Goal: Information Seeking & Learning: Learn about a topic

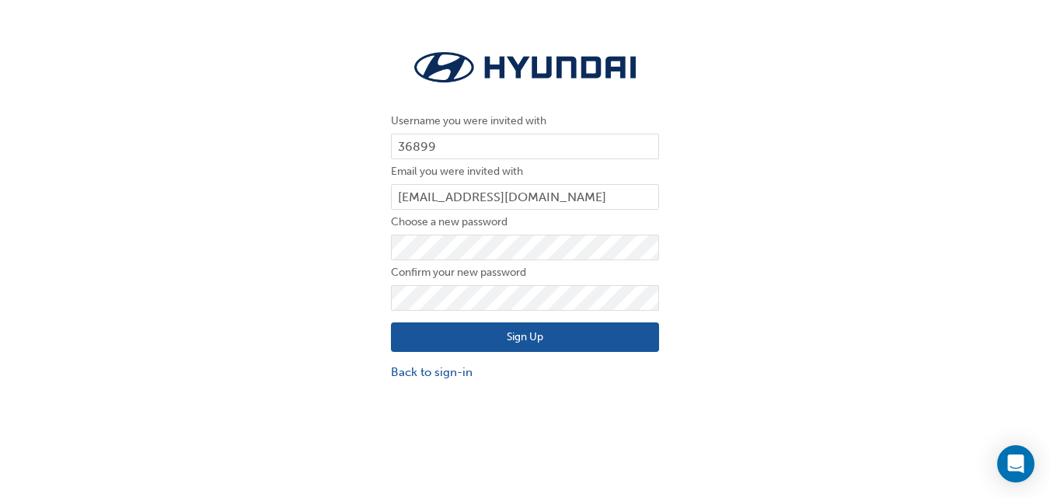
drag, startPoint x: 722, startPoint y: 419, endPoint x: 713, endPoint y: 413, distance: 10.1
click at [721, 418] on div "Username you were invited with 36899 Email you were invited with [PERSON_NAME][…" at bounding box center [525, 284] width 1050 height 498
click at [543, 326] on button "Sign Up" at bounding box center [525, 337] width 268 height 30
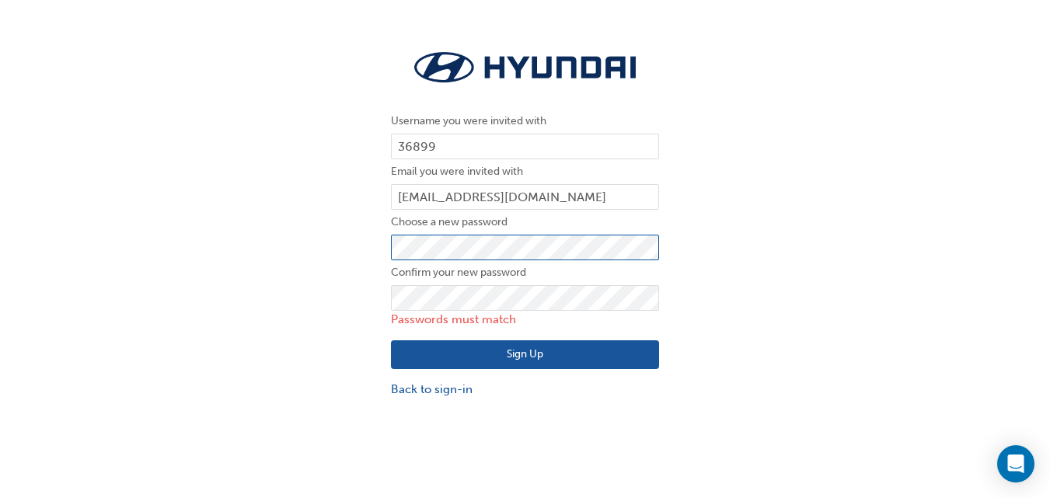
click at [334, 243] on div "Username you were invited with 36899 Email you were invited with [PERSON_NAME][…" at bounding box center [525, 222] width 1050 height 375
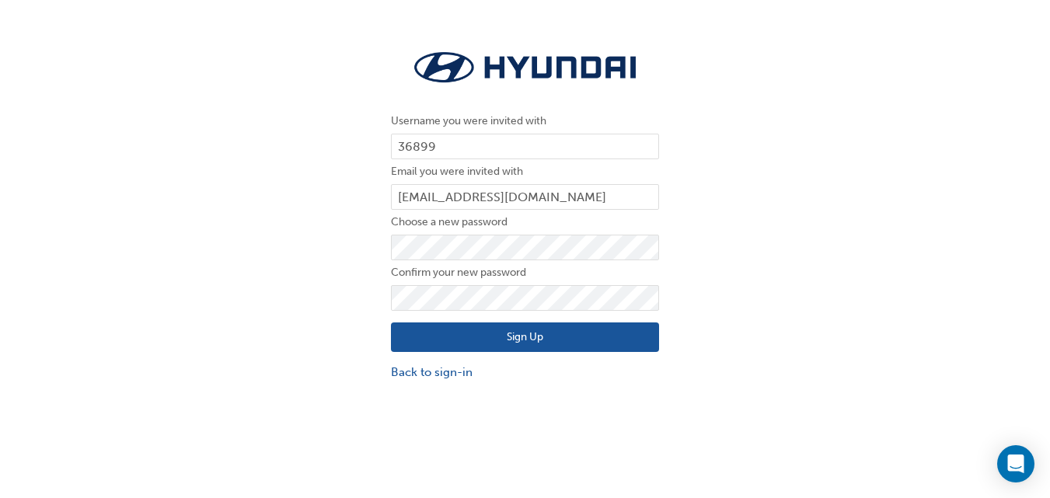
click at [472, 332] on button "Sign Up" at bounding box center [525, 337] width 268 height 30
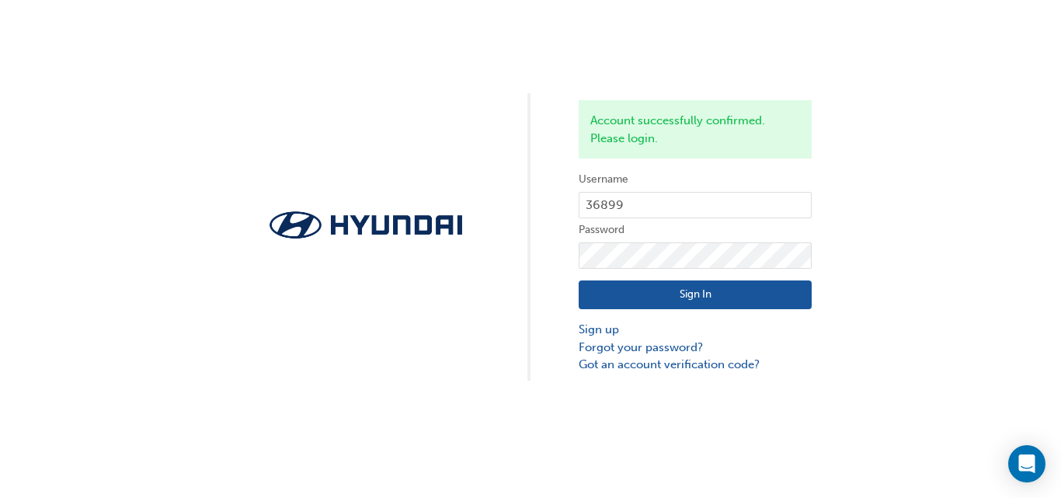
click at [618, 285] on button "Sign In" at bounding box center [695, 295] width 233 height 30
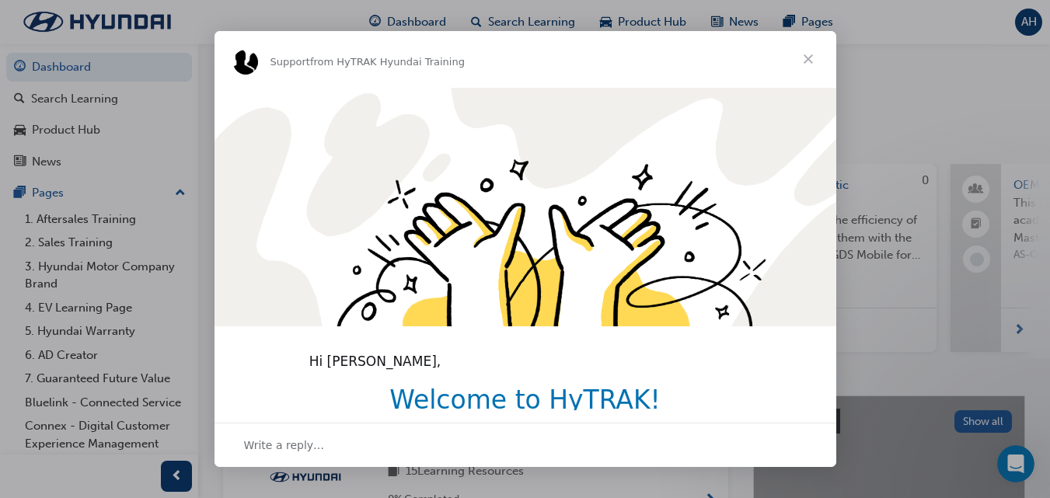
click at [807, 59] on span "Close" at bounding box center [808, 59] width 56 height 56
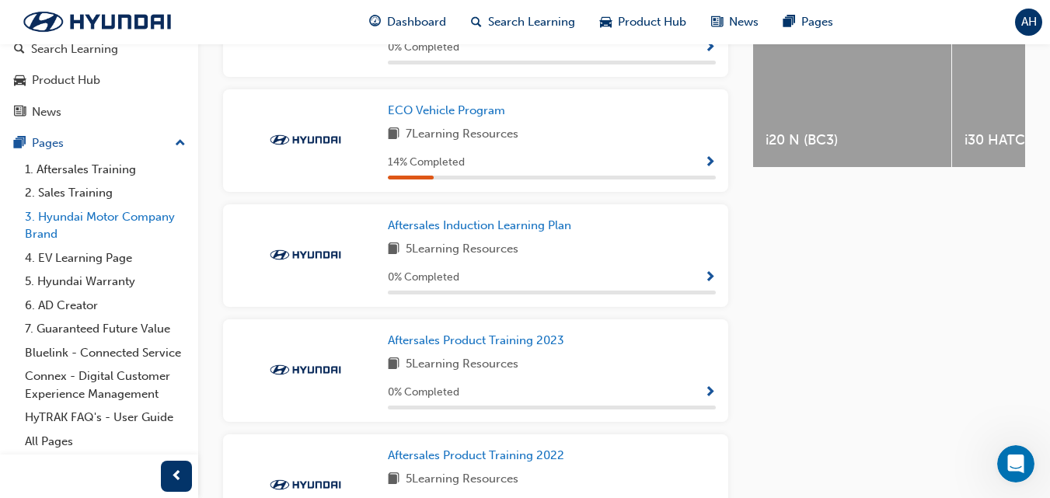
scroll to position [685, 0]
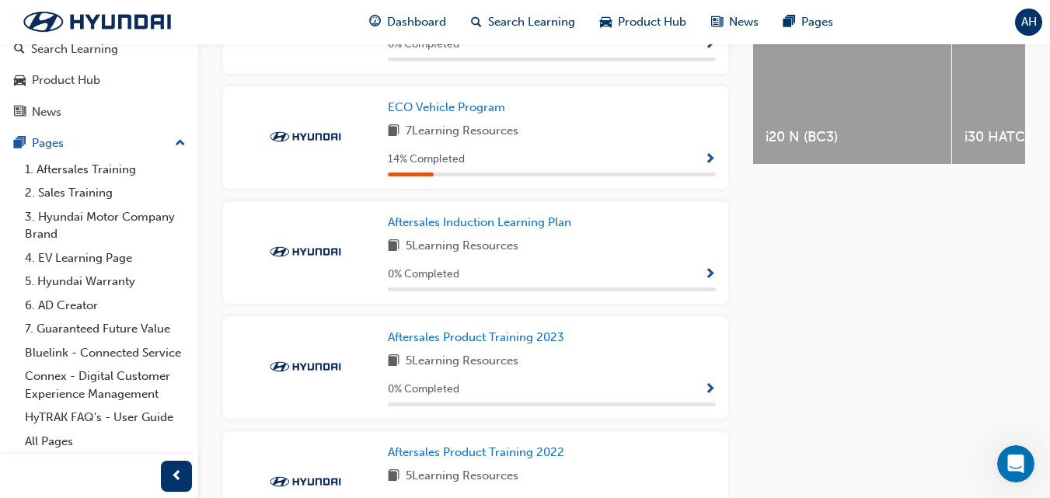
click at [703, 162] on div "14 % Completed" at bounding box center [552, 159] width 328 height 19
click at [528, 150] on div "ECO Vehicle Program 7 Learning Resources 14 % Completed" at bounding box center [552, 138] width 328 height 78
drag, startPoint x: 432, startPoint y: 138, endPoint x: 347, endPoint y: 142, distance: 84.8
click at [430, 138] on span "7 Learning Resources" at bounding box center [462, 131] width 113 height 19
click at [712, 162] on span "Show Progress" at bounding box center [710, 160] width 12 height 14
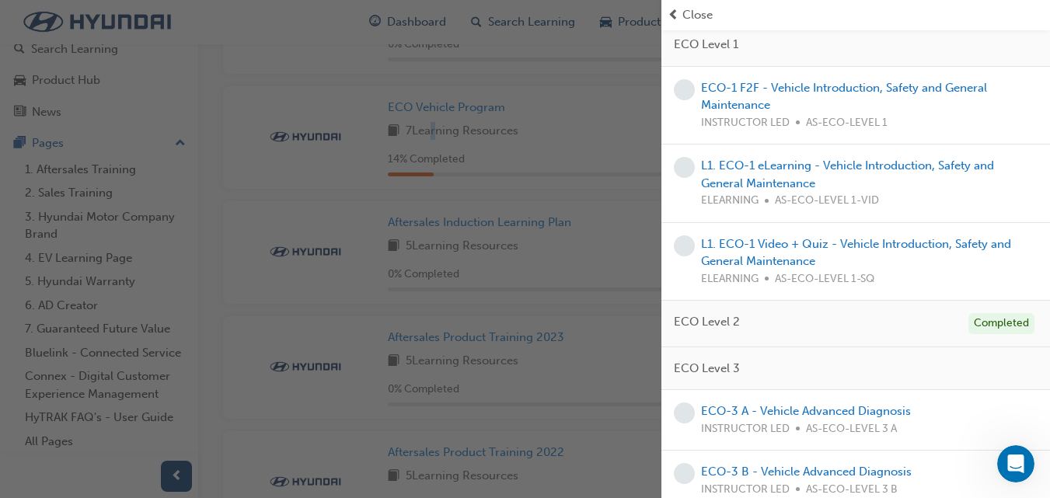
scroll to position [155, 0]
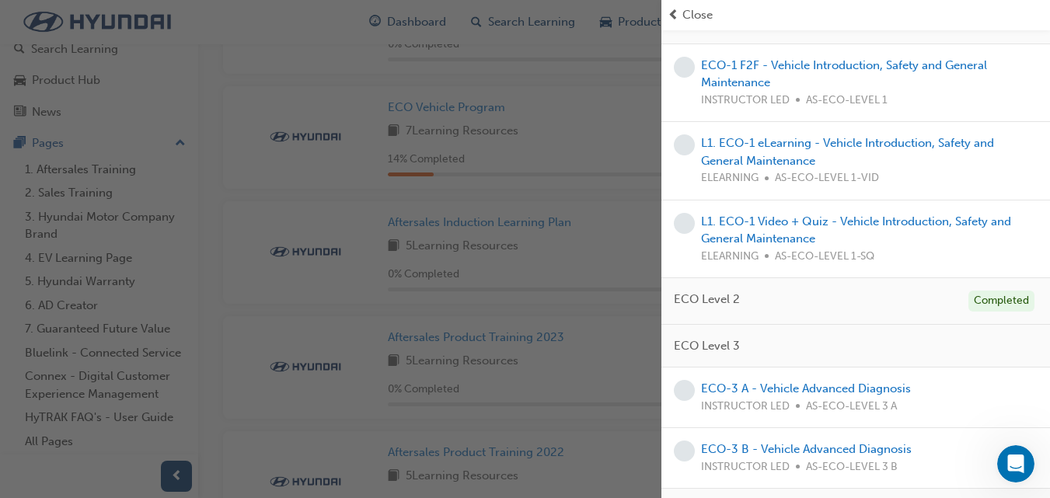
click at [807, 305] on div "ECO Level 2 Completed" at bounding box center [855, 301] width 389 height 47
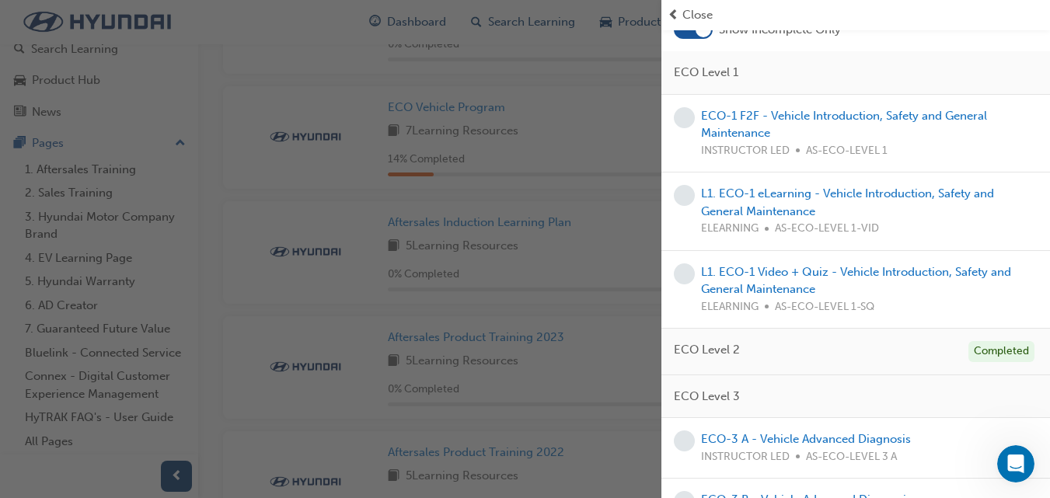
scroll to position [78, 0]
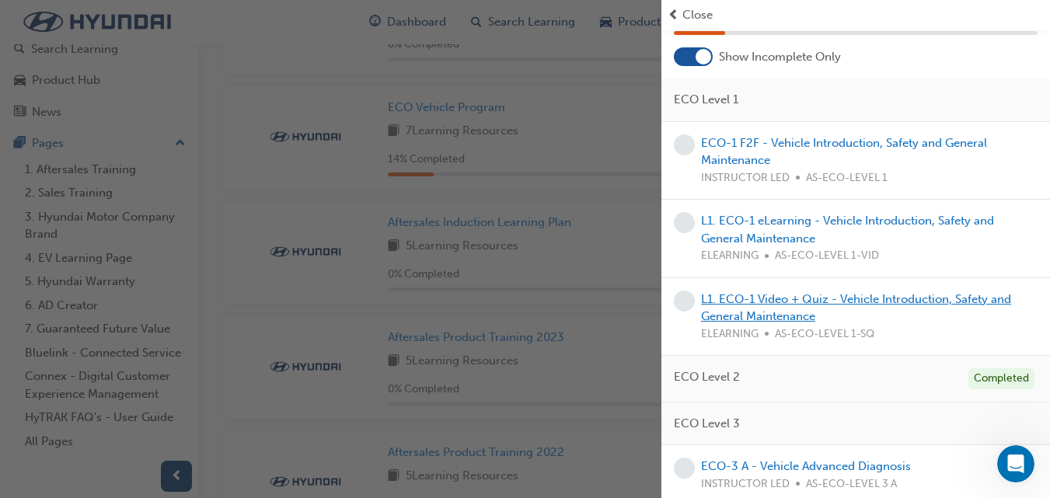
click at [926, 302] on link "L1. ECO-1 Video + Quiz - Vehicle Introduction, Safety and General Maintenance" at bounding box center [856, 308] width 310 height 32
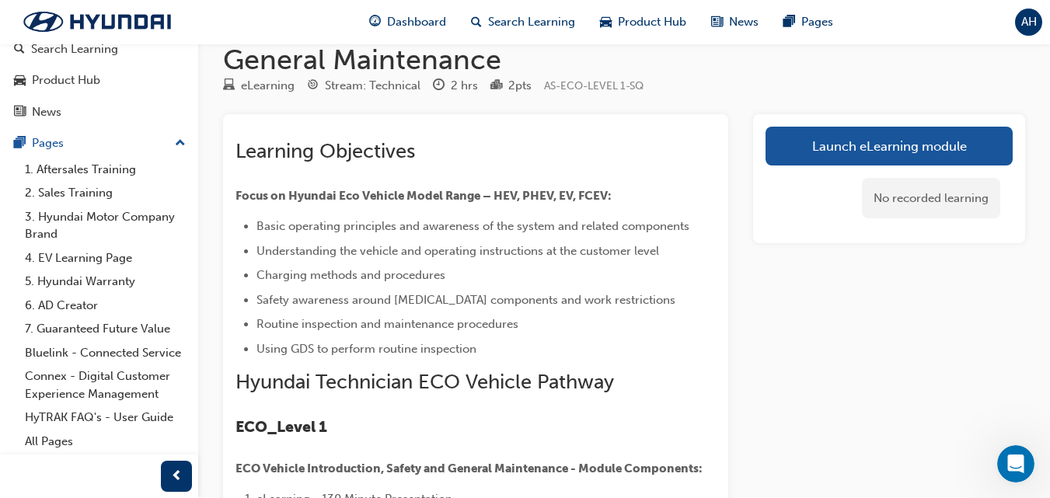
scroll to position [55, 0]
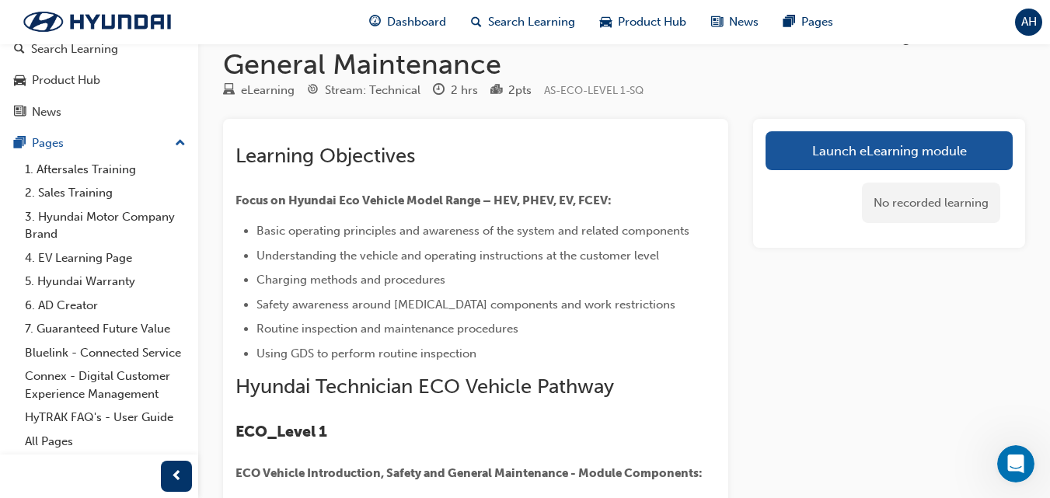
click at [400, 237] on li "Basic operating principles and awareness of the system and related components" at bounding box center [485, 230] width 459 height 19
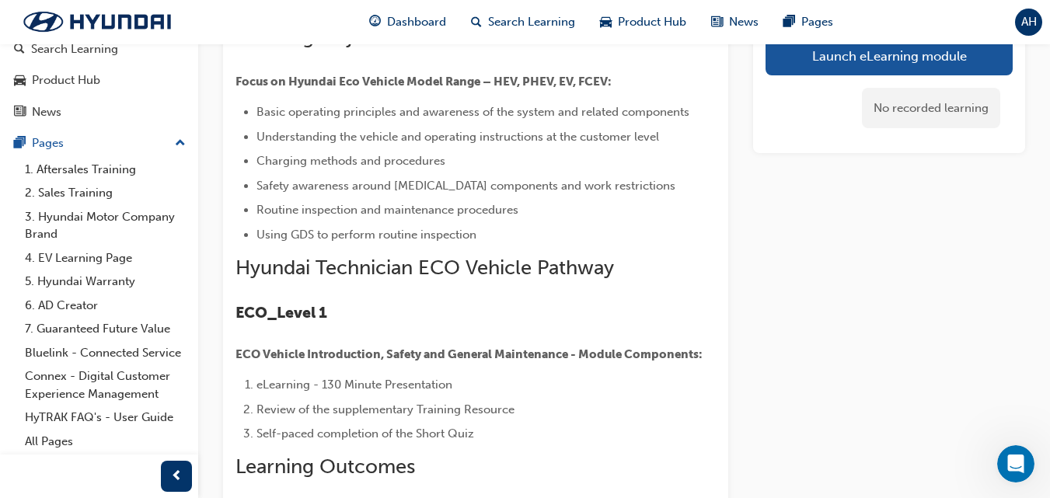
scroll to position [211, 0]
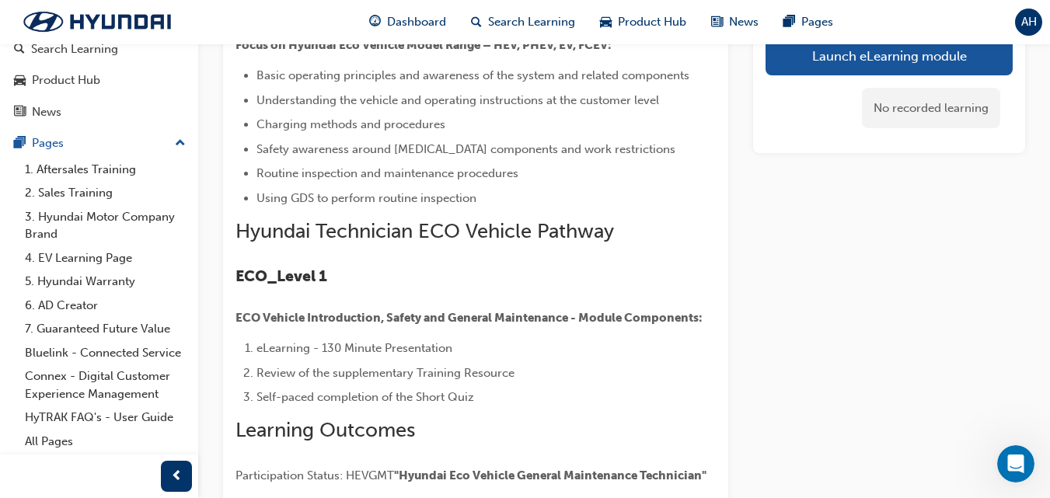
click at [399, 378] on span "Review of the supplementary Training Resource" at bounding box center [385, 373] width 258 height 14
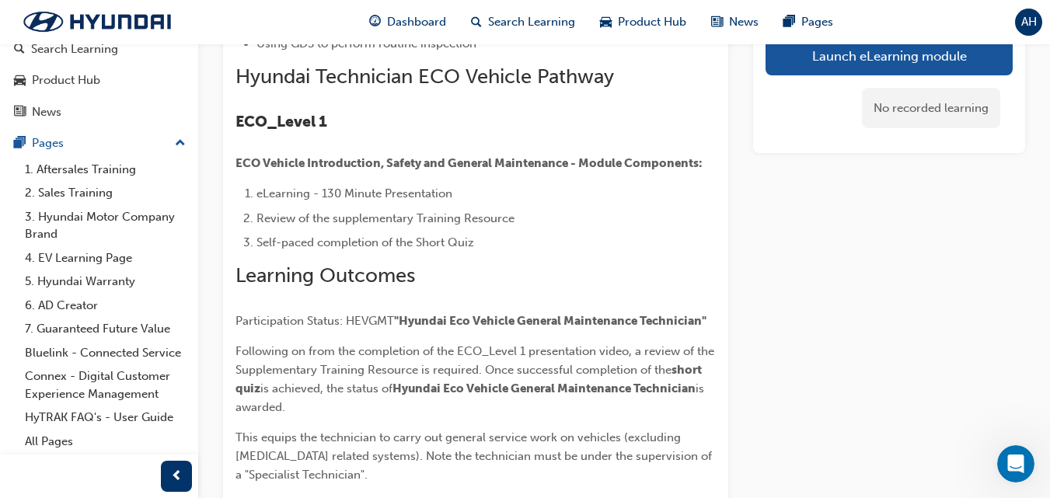
scroll to position [366, 0]
click at [427, 315] on span ""Hyundai Eco Vehicle General Maintenance Technician"" at bounding box center [550, 320] width 312 height 14
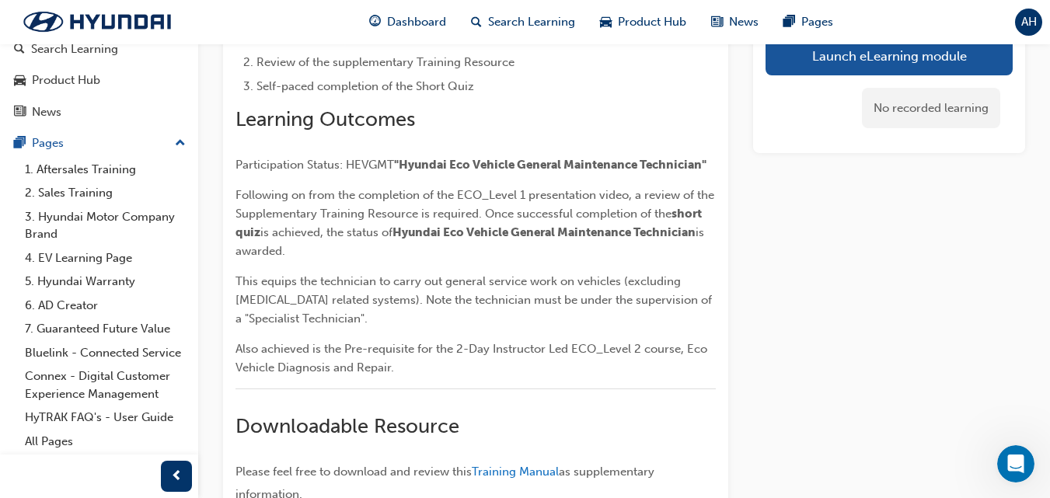
click at [440, 347] on span "Also achieved is the Pre-requisite for the 2-Day Instructor Led ECO_Level 2 cou…" at bounding box center [472, 358] width 475 height 33
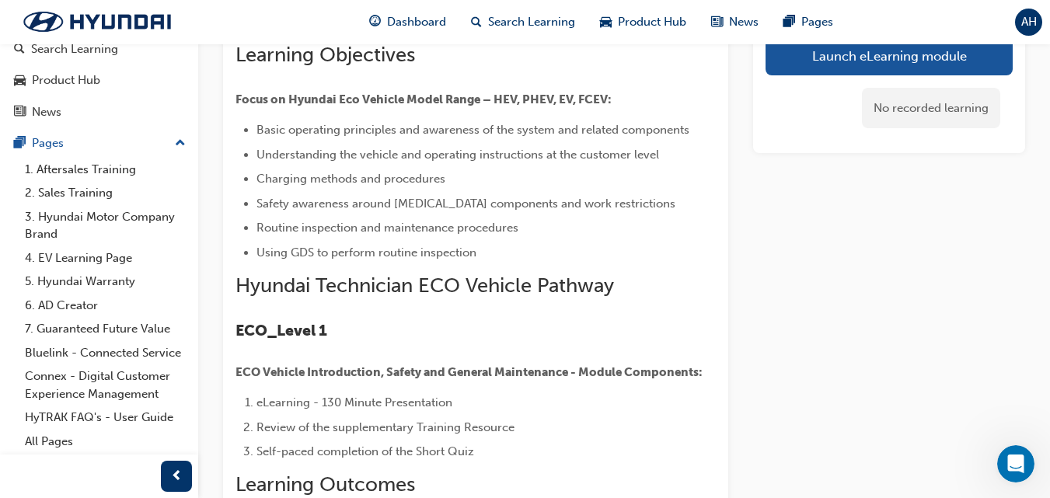
scroll to position [55, 0]
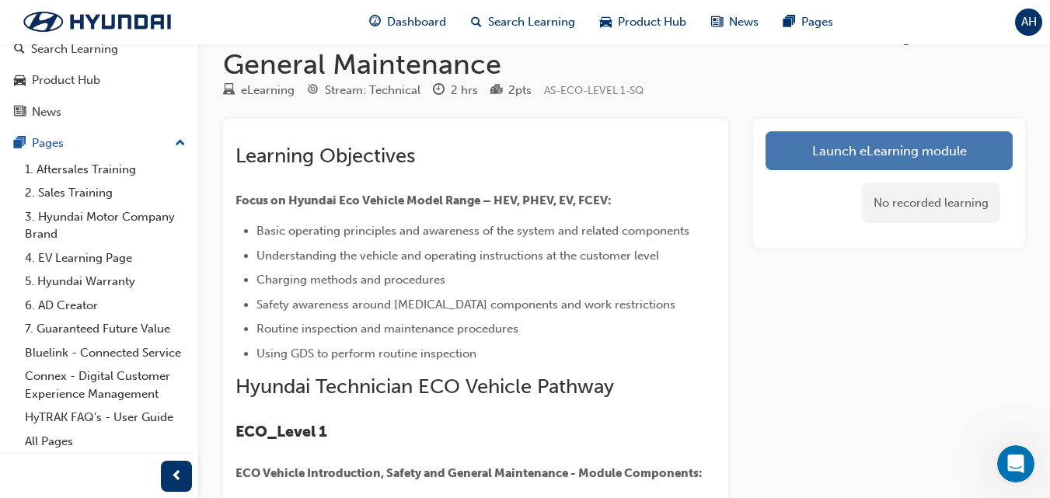
click at [826, 151] on link "Launch eLearning module" at bounding box center [888, 150] width 247 height 39
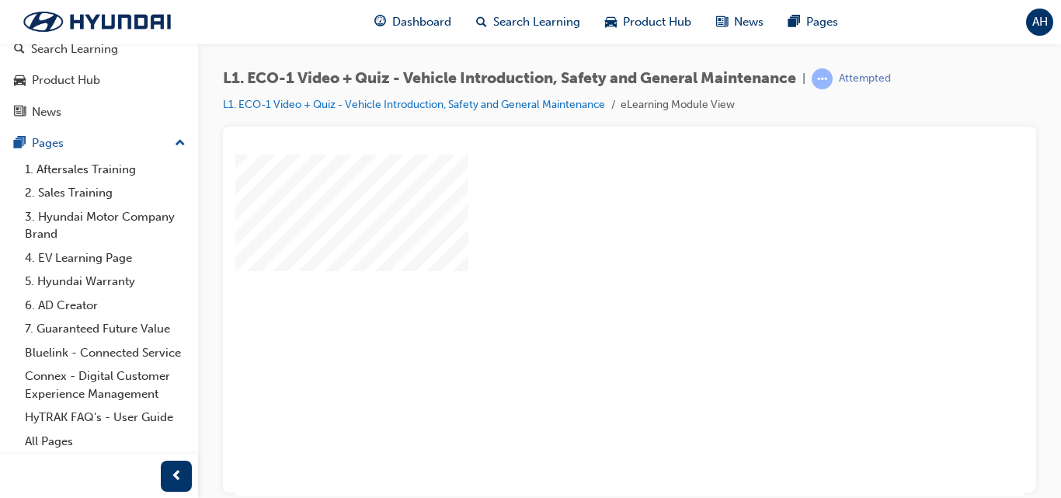
click at [585, 280] on div "play" at bounding box center [585, 280] width 0 height 0
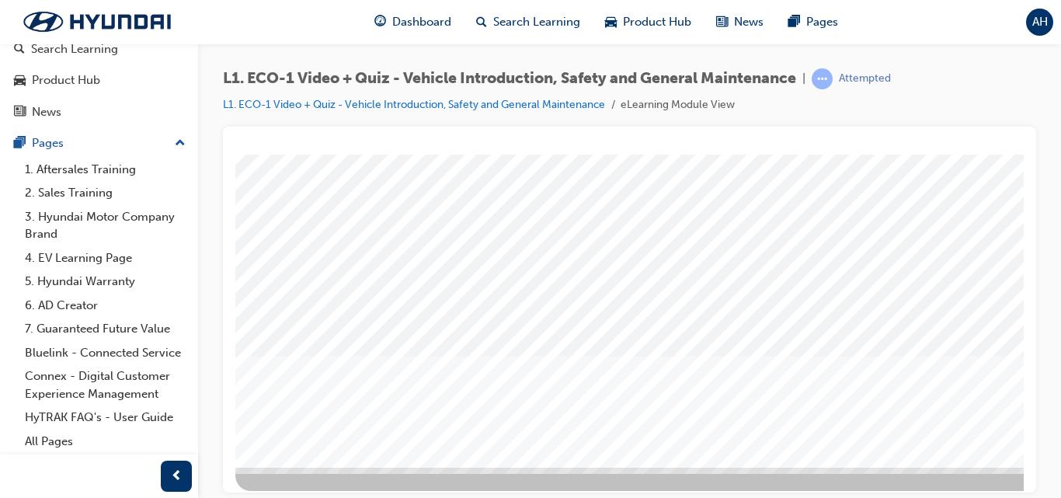
scroll to position [253, 0]
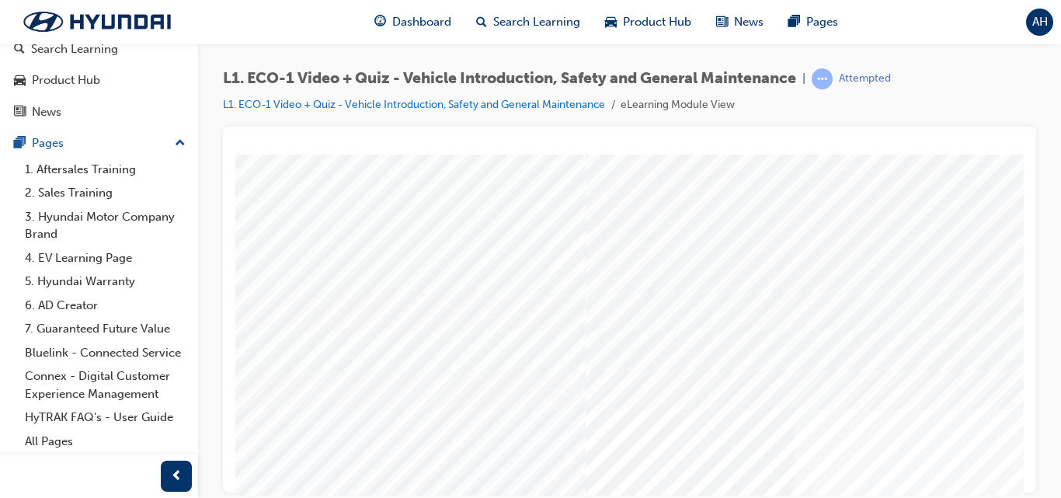
scroll to position [155, 0]
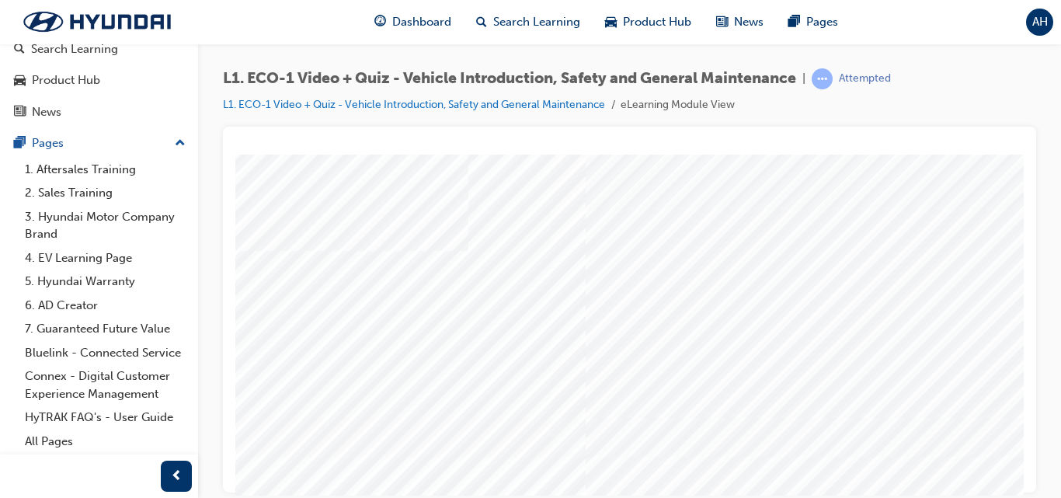
drag, startPoint x: 350, startPoint y: 376, endPoint x: 374, endPoint y: 405, distance: 37.0
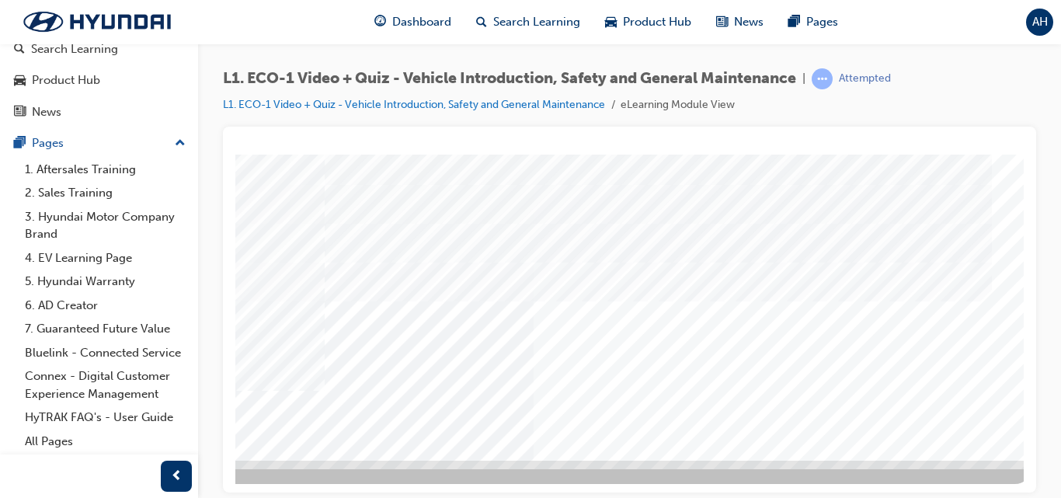
scroll to position [253, 280]
drag, startPoint x: 776, startPoint y: 490, endPoint x: 1266, endPoint y: 611, distance: 504.3
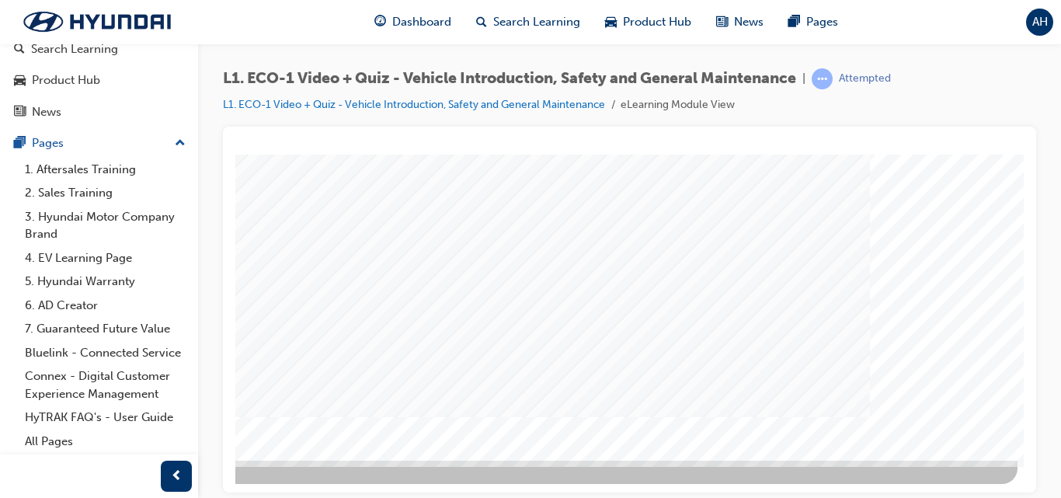
drag, startPoint x: 722, startPoint y: 491, endPoint x: 1280, endPoint y: 413, distance: 564.0
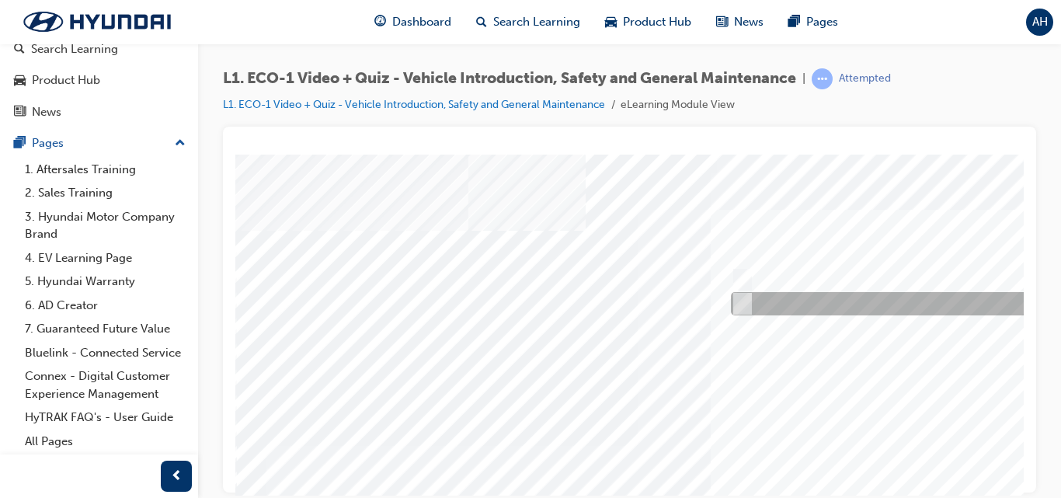
click at [747, 305] on input "No" at bounding box center [739, 303] width 17 height 17
radio input "true"
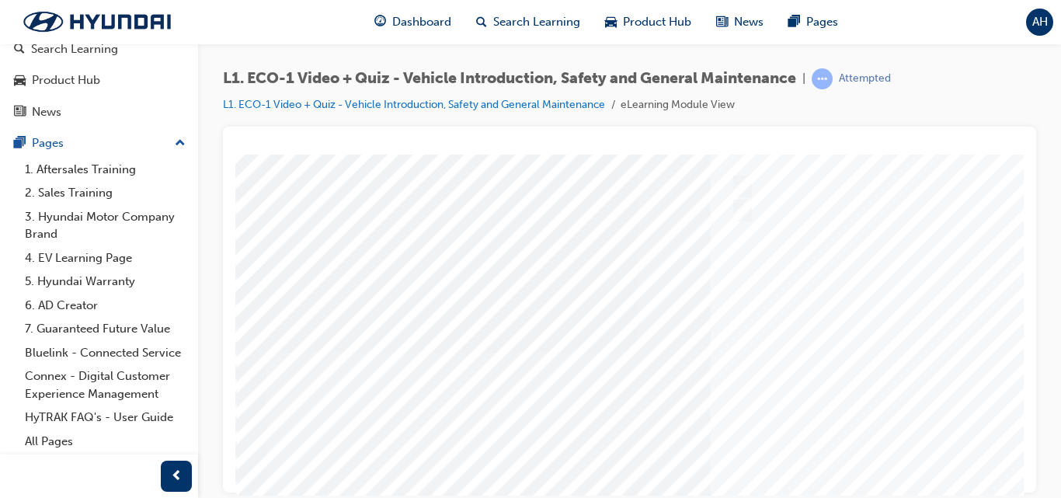
scroll to position [233, 0]
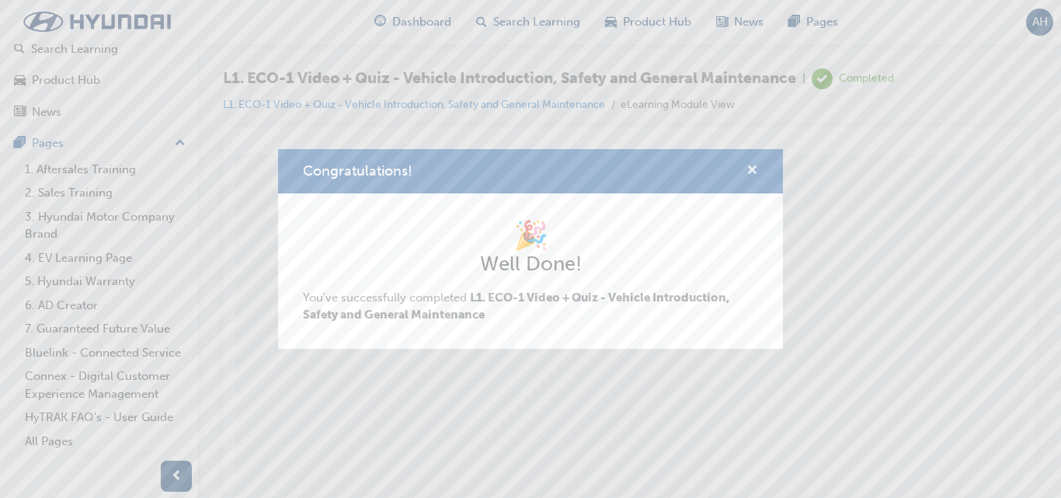
click at [756, 166] on span "cross-icon" at bounding box center [753, 172] width 12 height 14
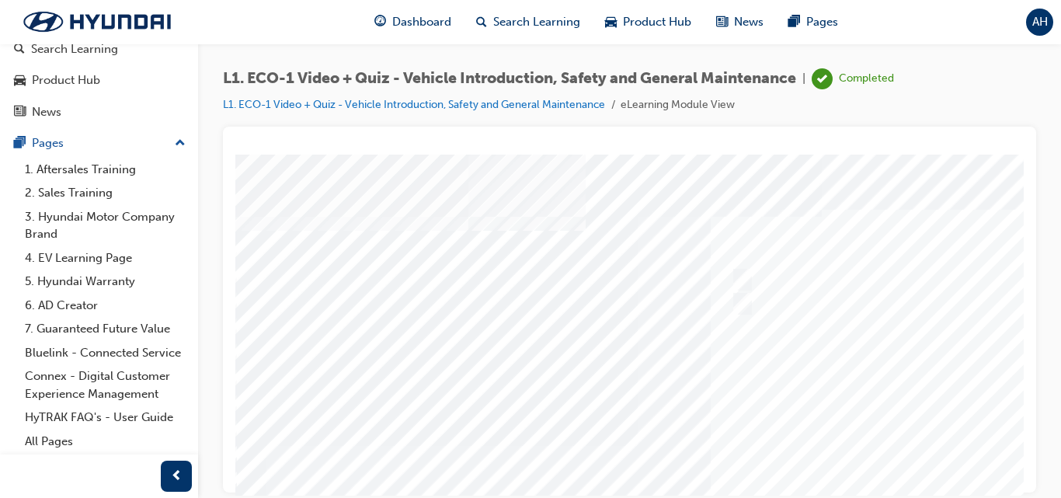
click at [741, 306] on div at bounding box center [763, 433] width 1057 height 559
click at [776, 271] on div at bounding box center [987, 279] width 521 height 23
click at [748, 280] on div at bounding box center [987, 279] width 521 height 23
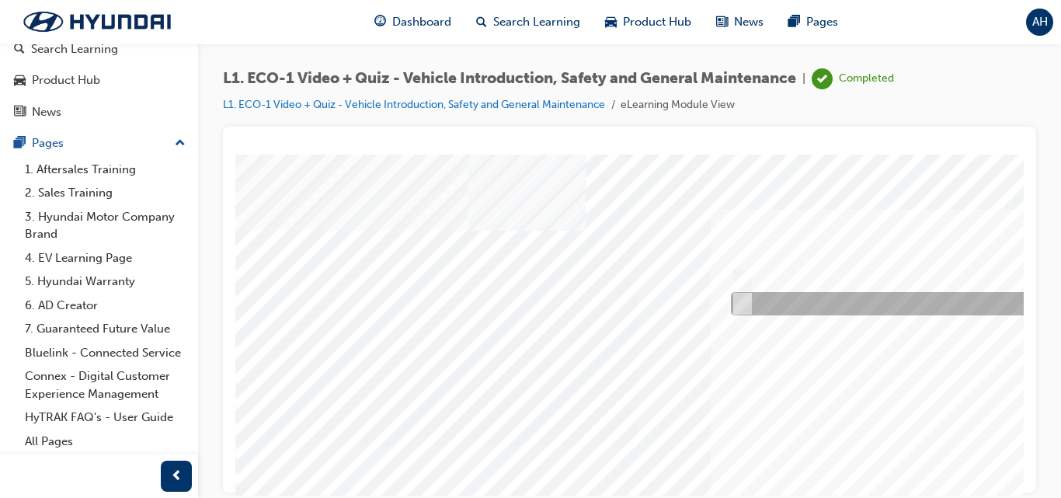
click at [746, 301] on input "No" at bounding box center [739, 303] width 17 height 17
radio input "true"
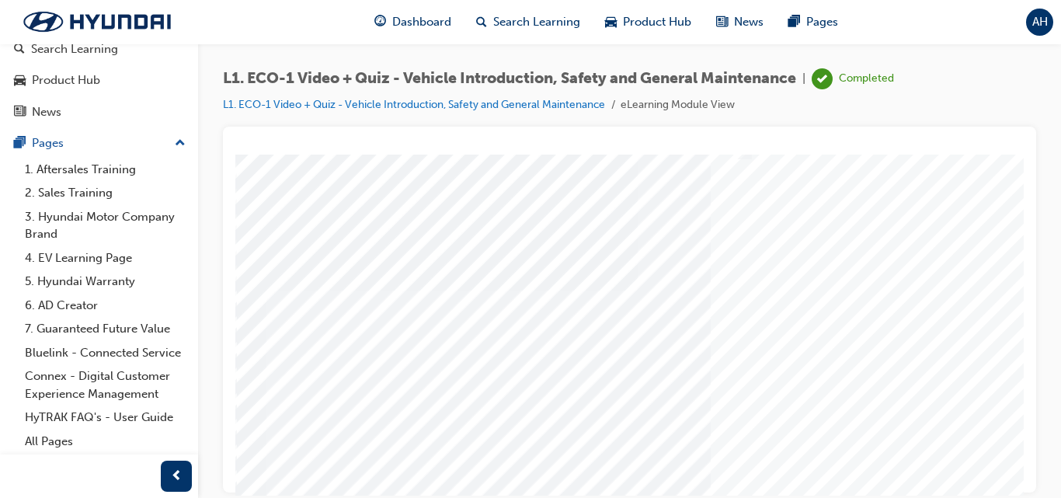
scroll to position [253, 0]
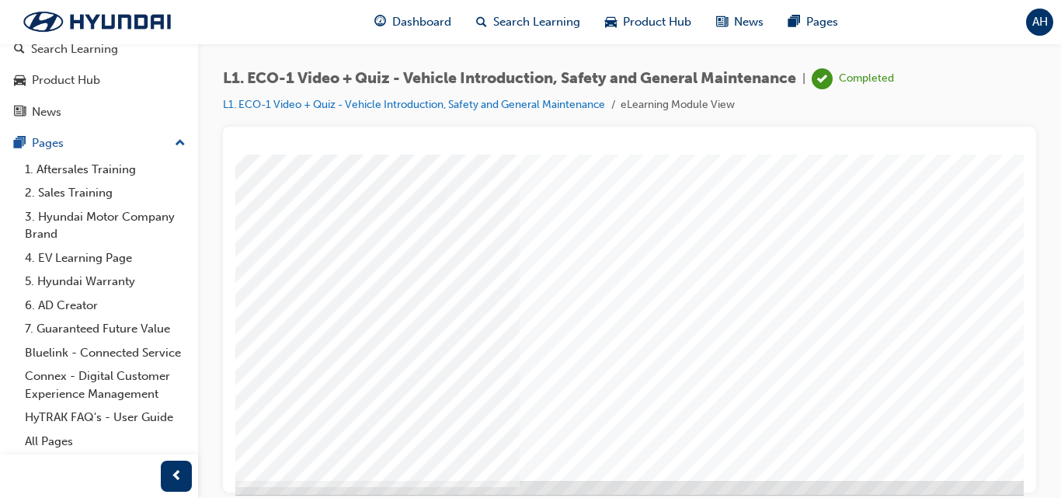
scroll to position [253, 191]
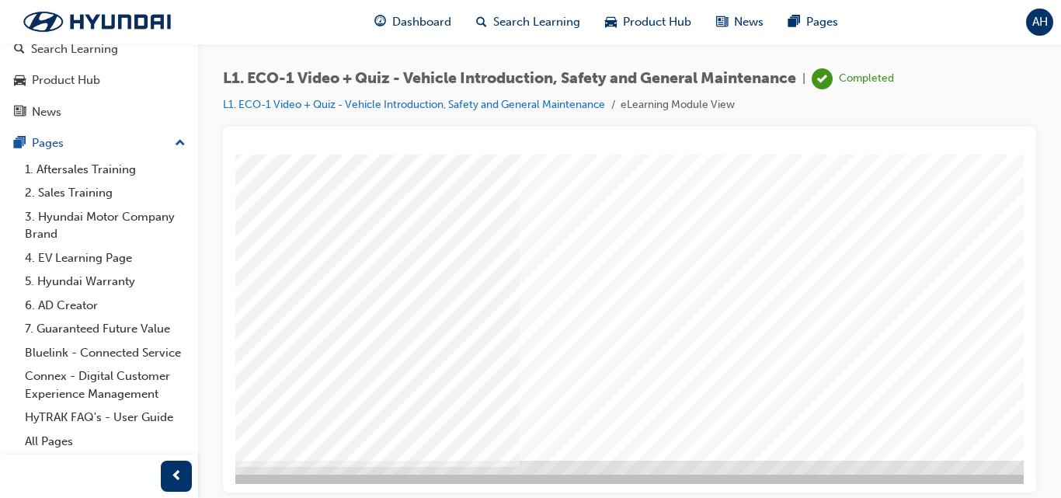
click at [666, 383] on div at bounding box center [572, 180] width 1057 height 559
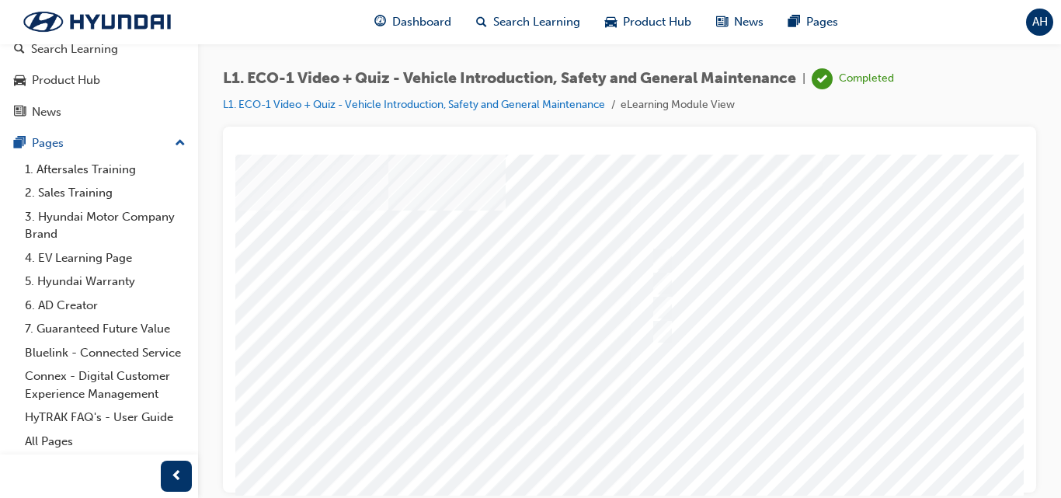
scroll to position [20, 0]
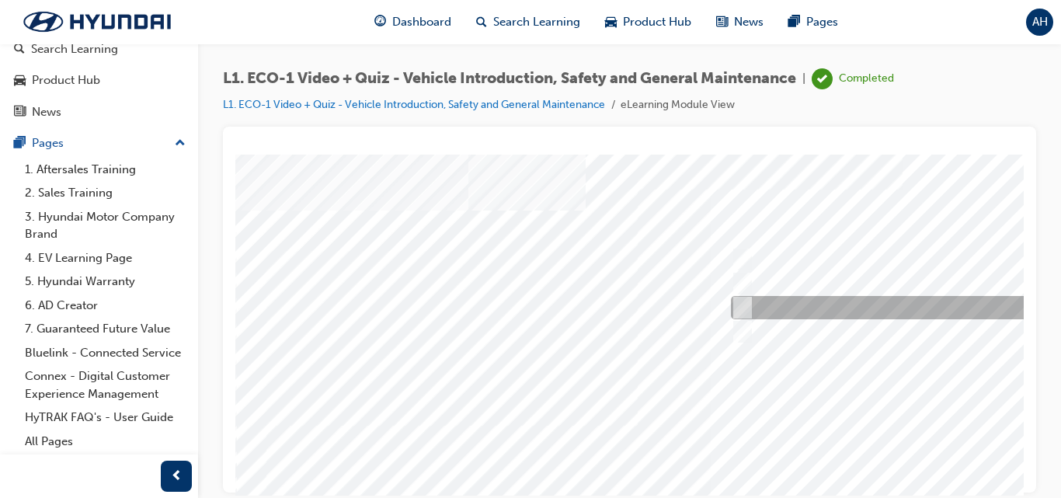
click at [794, 298] on div at bounding box center [985, 307] width 517 height 23
radio input "true"
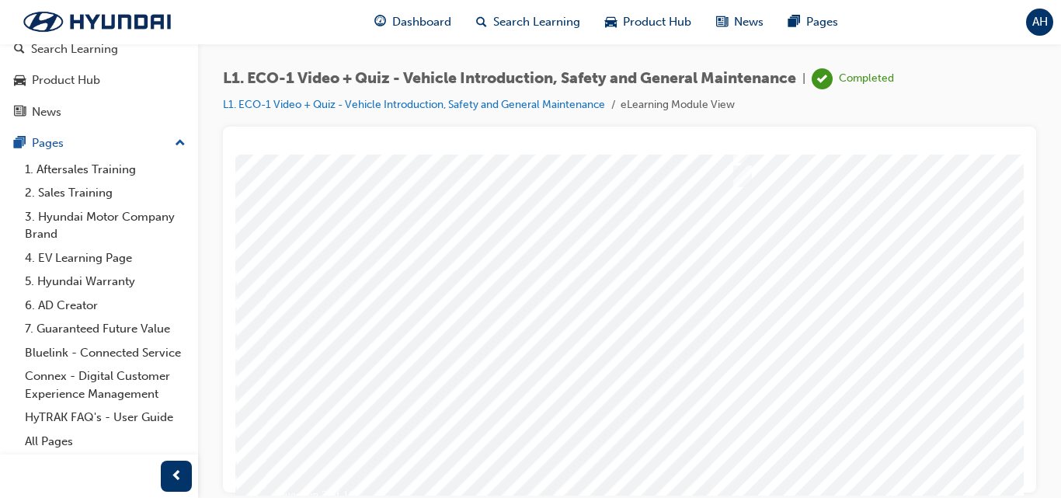
scroll to position [253, 0]
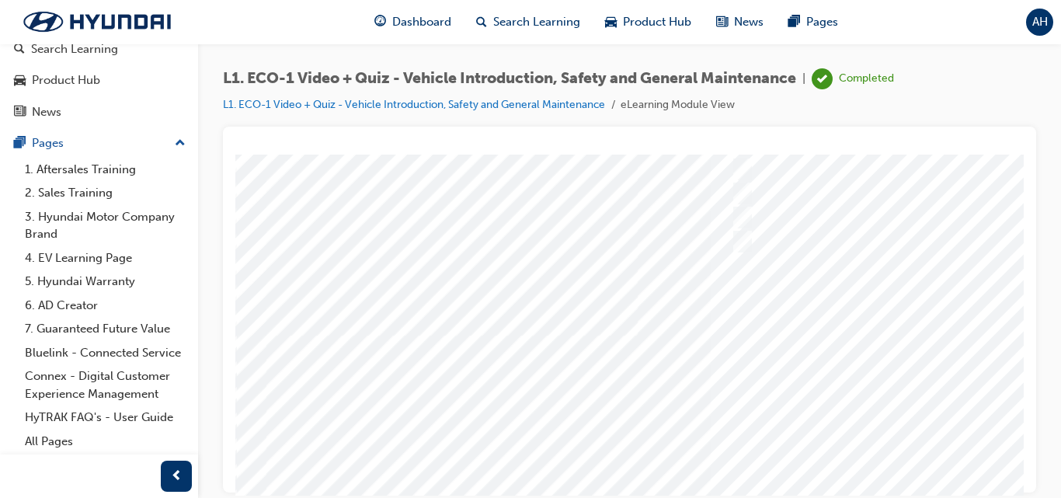
scroll to position [233, 0]
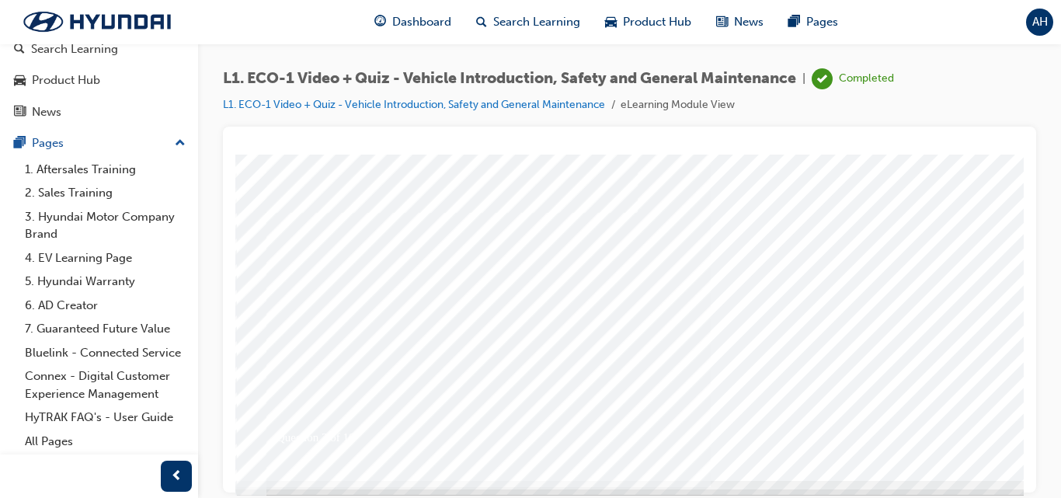
click at [916, 326] on div at bounding box center [763, 200] width 1057 height 559
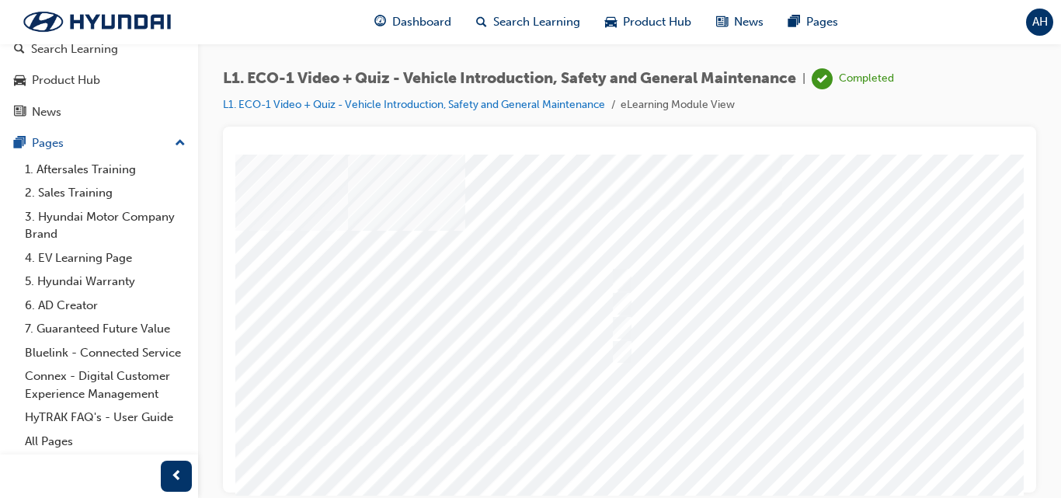
scroll to position [0, 120]
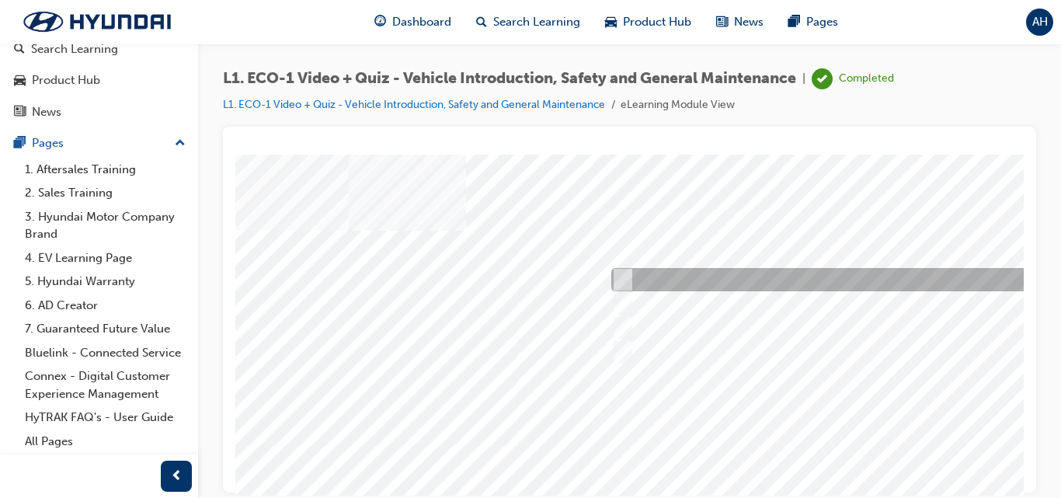
click at [719, 272] on div at bounding box center [866, 279] width 517 height 23
radio input "true"
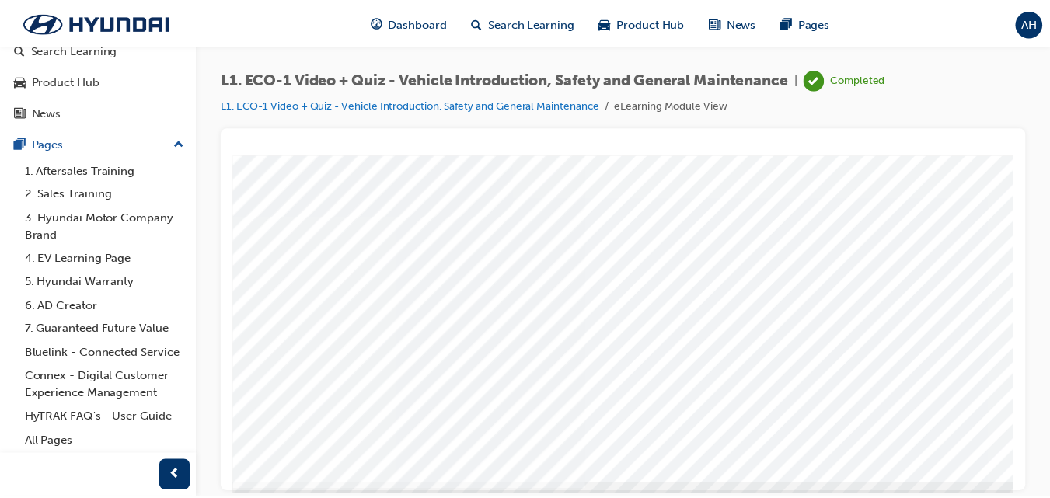
scroll to position [233, 120]
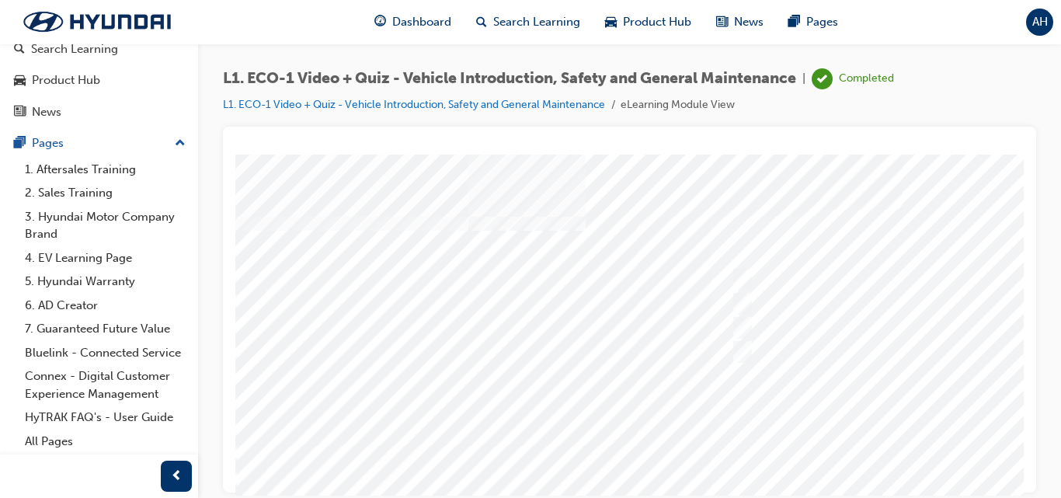
scroll to position [233, 0]
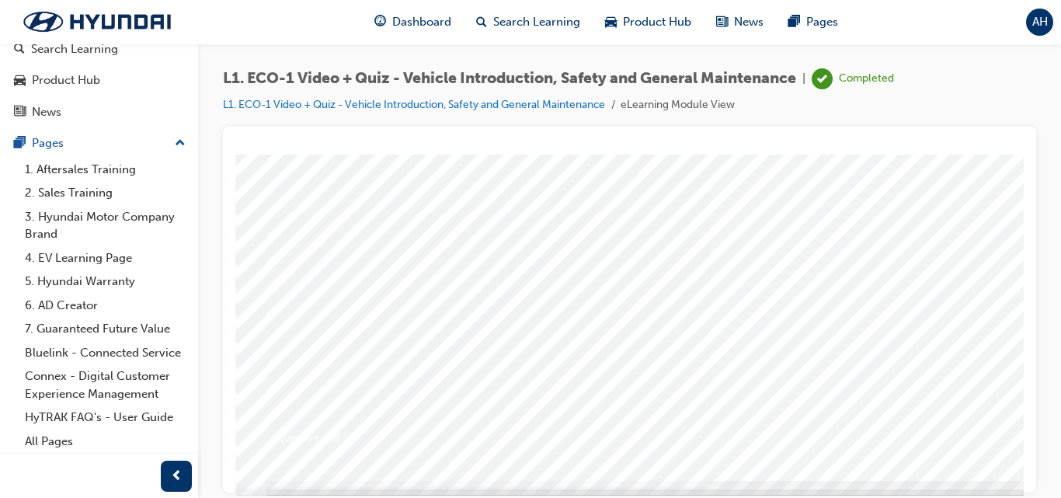
click at [971, 418] on div at bounding box center [763, 200] width 1057 height 559
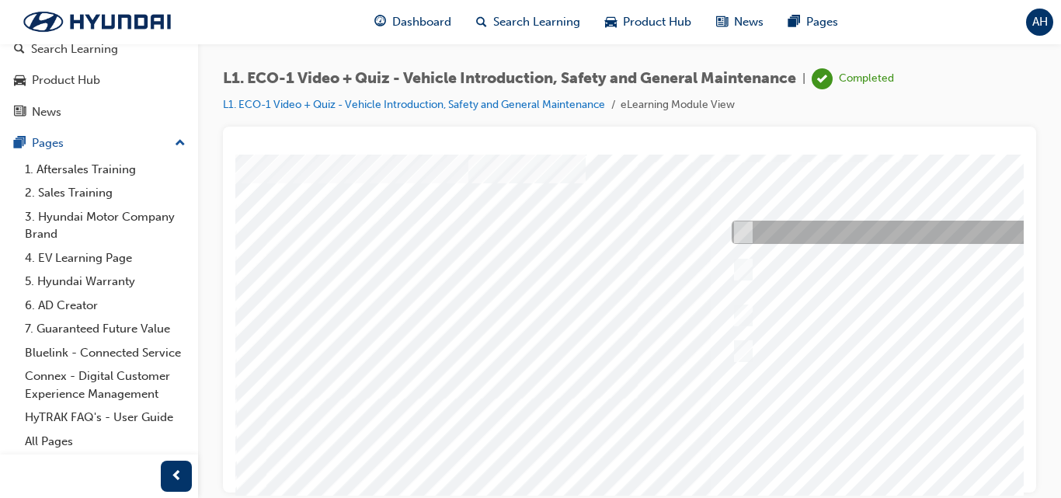
scroll to position [20, 0]
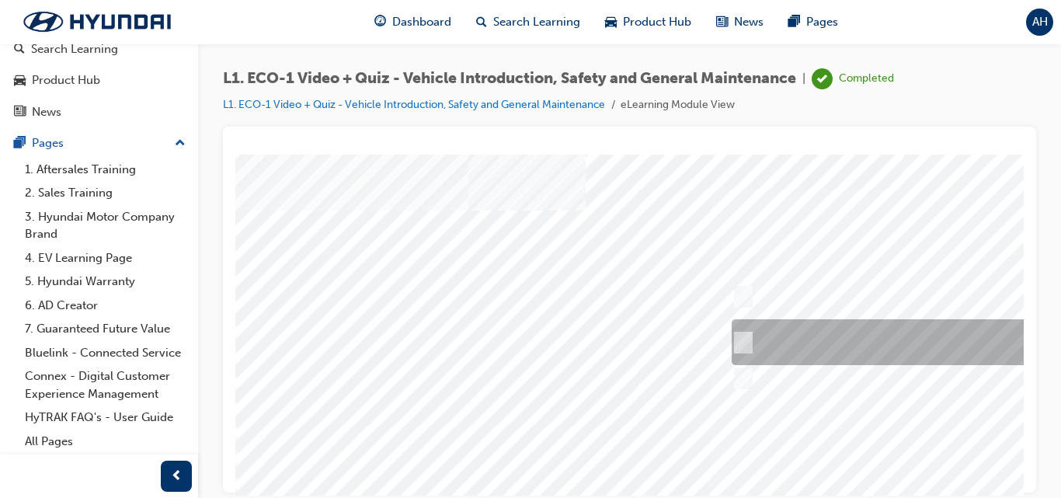
click at [743, 336] on input "Red means High Voltage is present, and orange means High Voltage may be present." at bounding box center [740, 342] width 17 height 17
radio input "true"
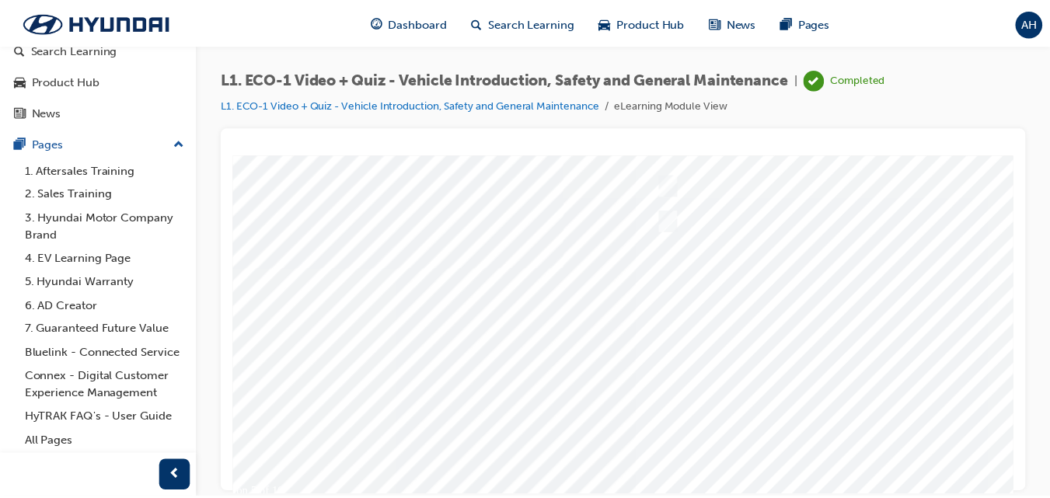
scroll to position [253, 68]
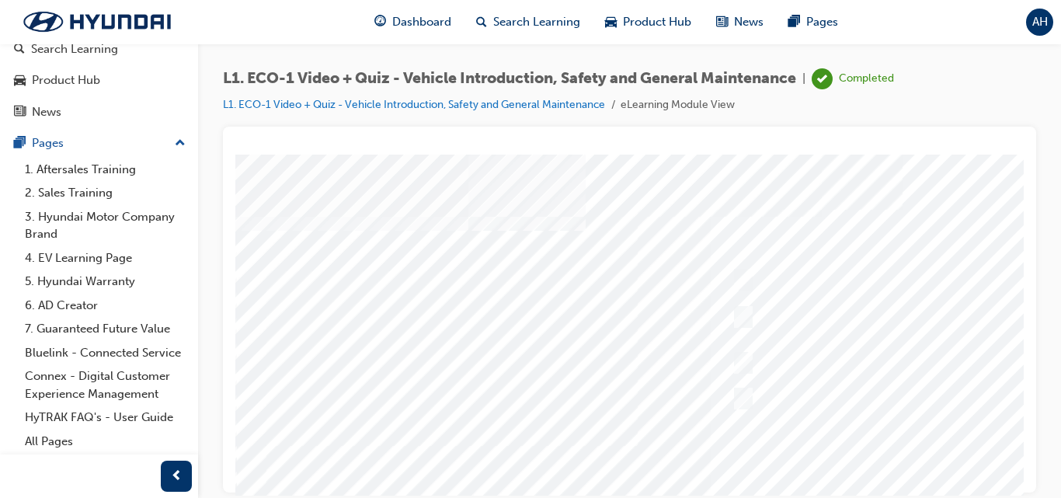
scroll to position [233, 0]
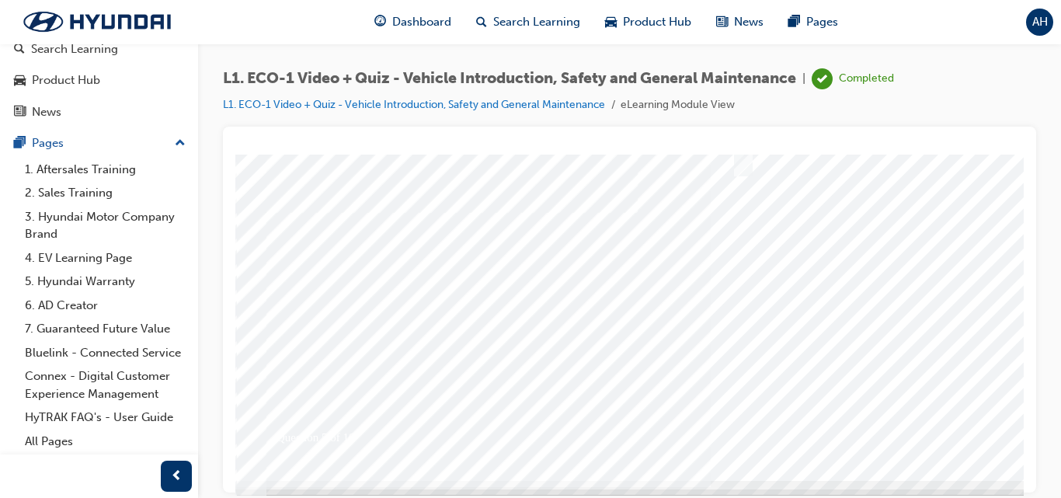
click at [908, 379] on div at bounding box center [763, 200] width 1057 height 559
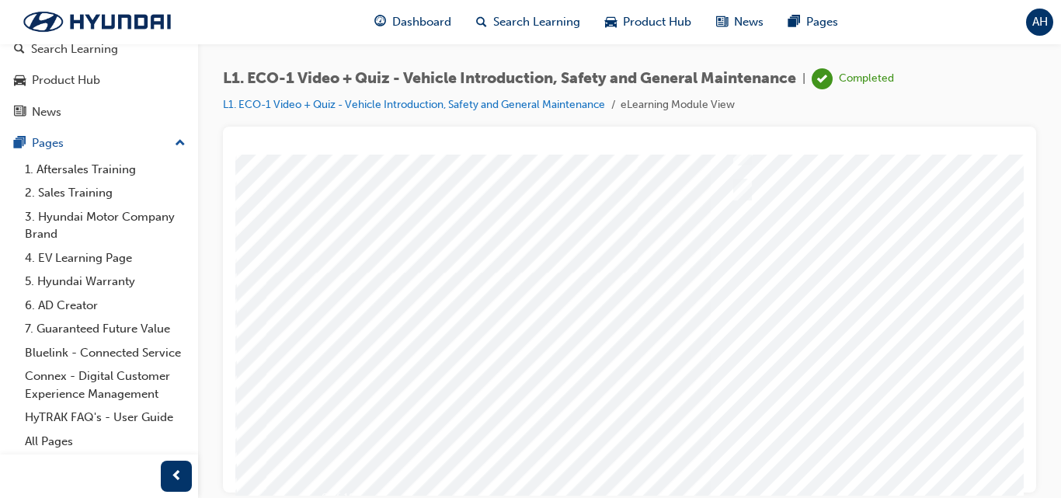
scroll to position [98, 0]
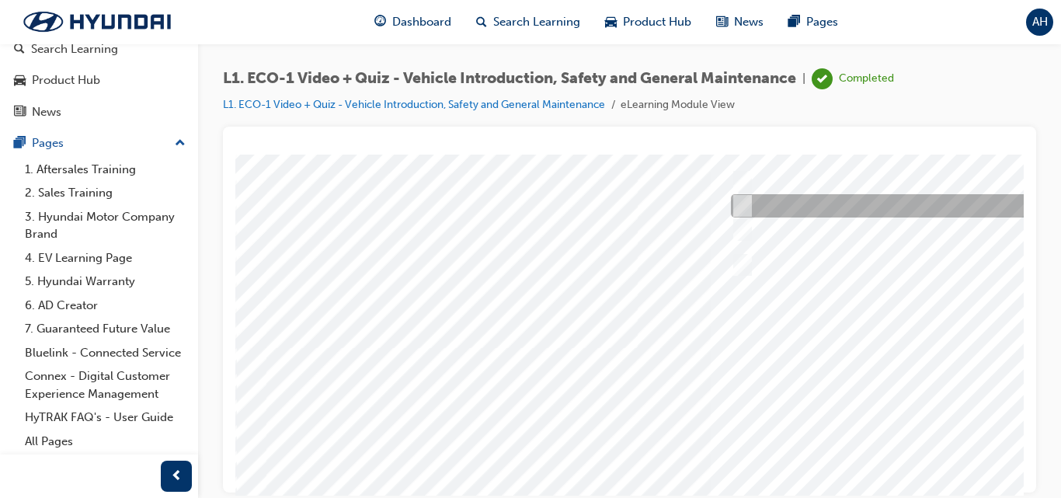
click at [848, 203] on div at bounding box center [985, 205] width 517 height 23
radio input "true"
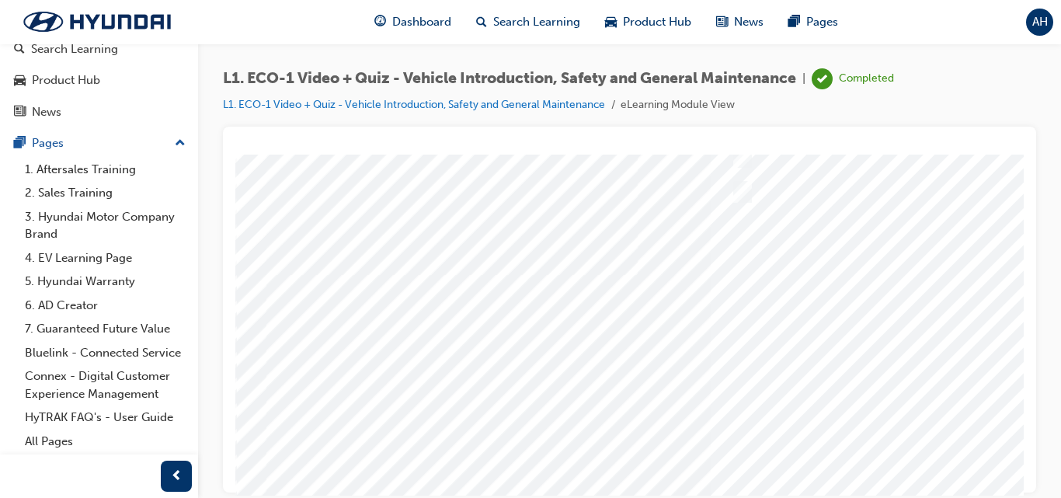
scroll to position [253, 0]
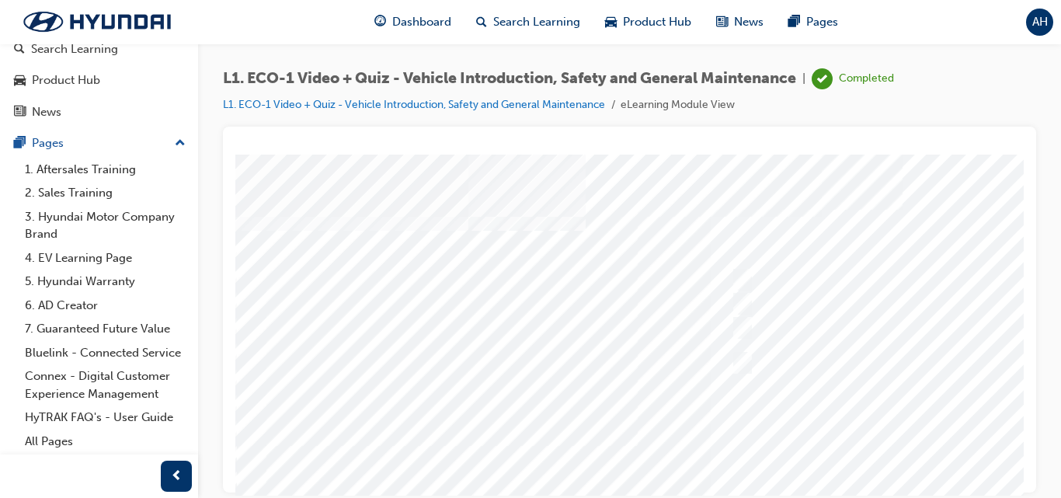
click at [945, 392] on div at bounding box center [763, 433] width 1057 height 559
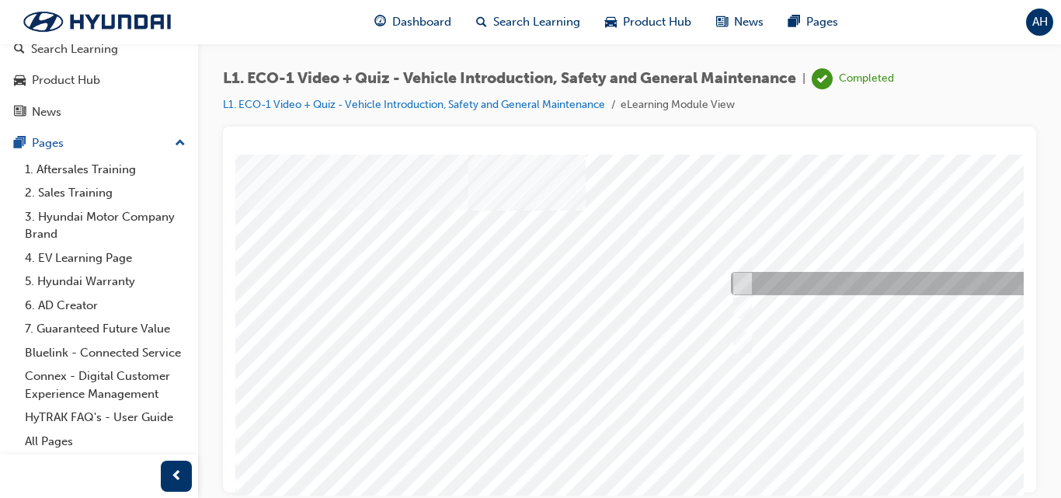
click at [762, 286] on div at bounding box center [985, 283] width 517 height 23
radio input "true"
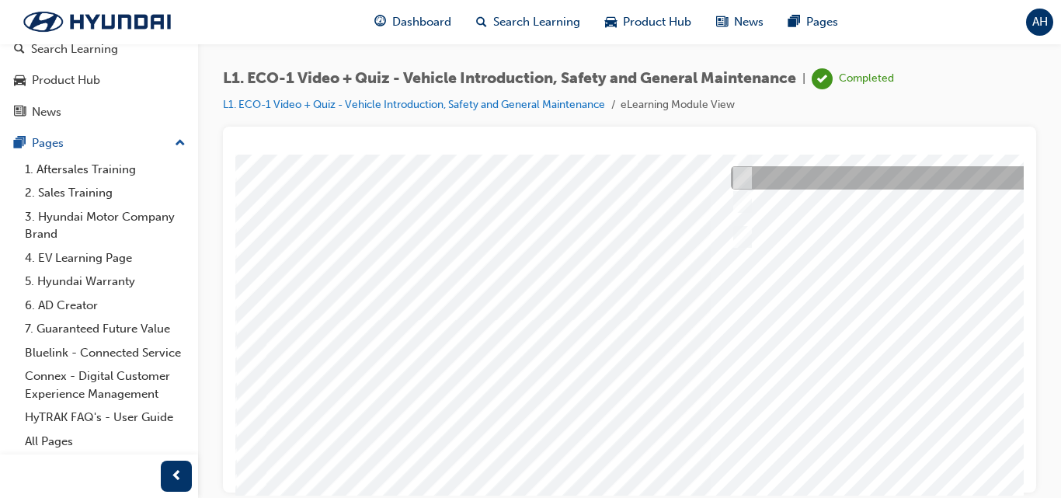
scroll to position [253, 0]
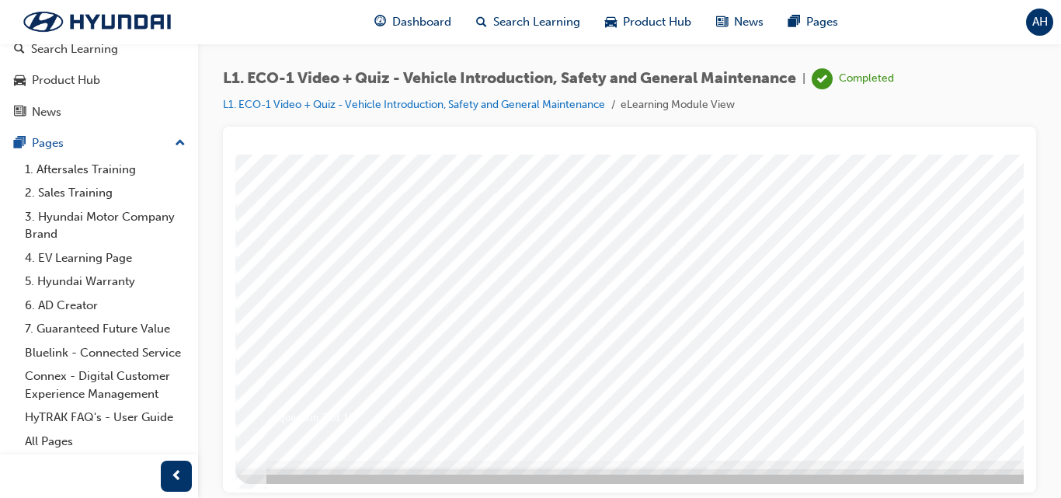
click at [869, 383] on div at bounding box center [763, 180] width 1057 height 559
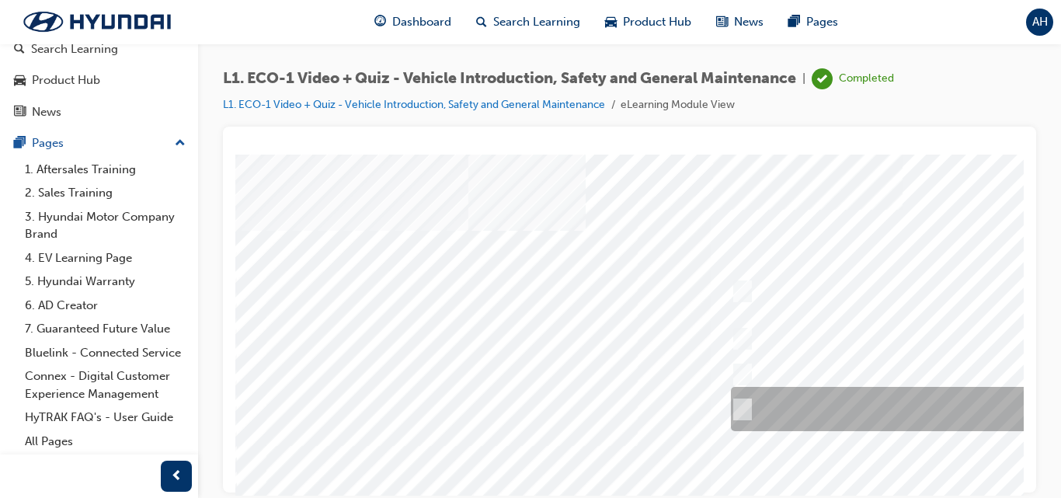
click at [740, 402] on input "Yes, if no HV faults are present, and a visual inspection has been performed." at bounding box center [739, 409] width 17 height 17
radio input "true"
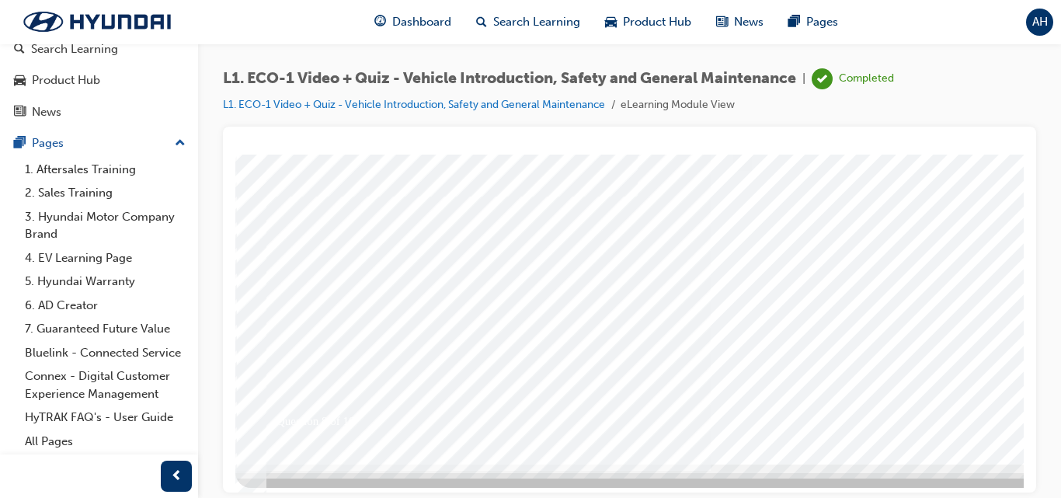
scroll to position [253, 0]
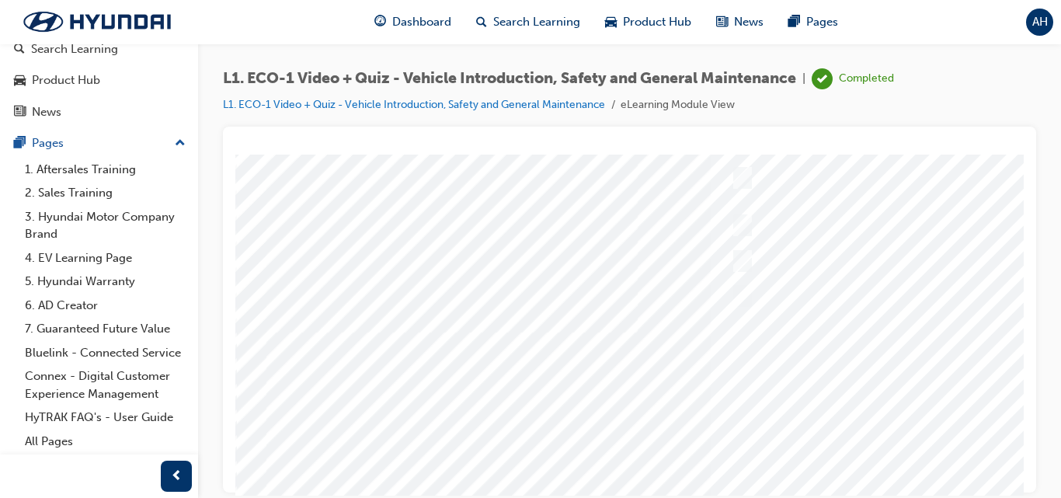
scroll to position [155, 0]
click at [894, 335] on div at bounding box center [763, 277] width 1057 height 559
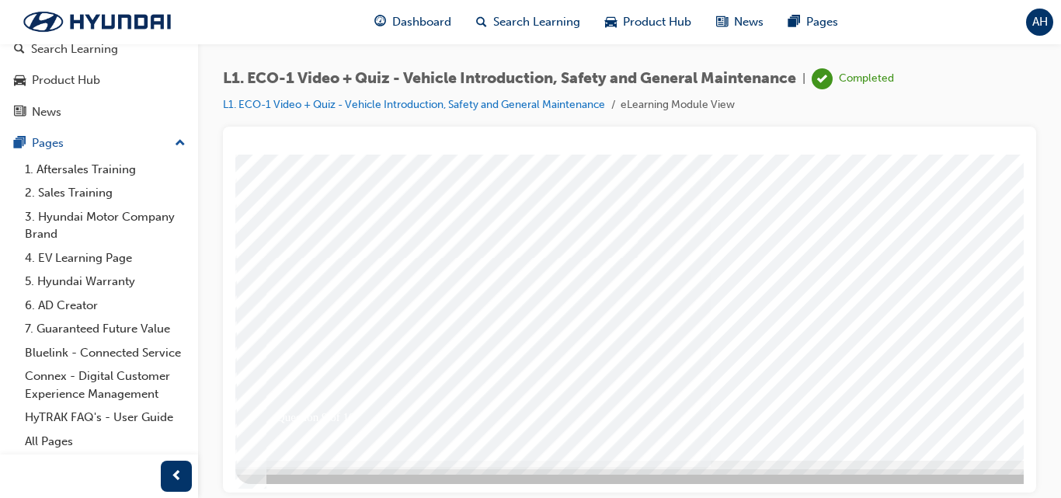
scroll to position [0, 0]
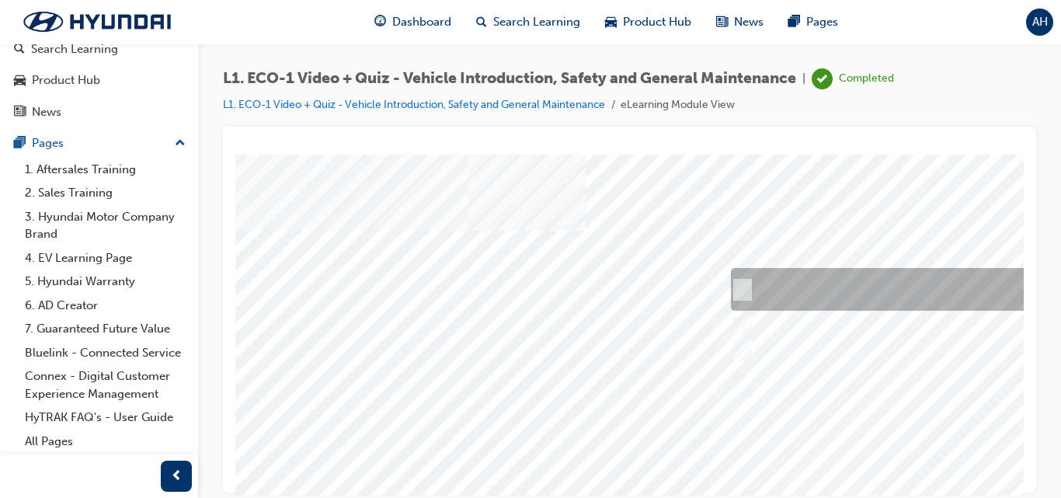
click at [741, 285] on input "Wait for the EVST in charge to return before proceeding with the work." at bounding box center [739, 289] width 17 height 17
radio input "true"
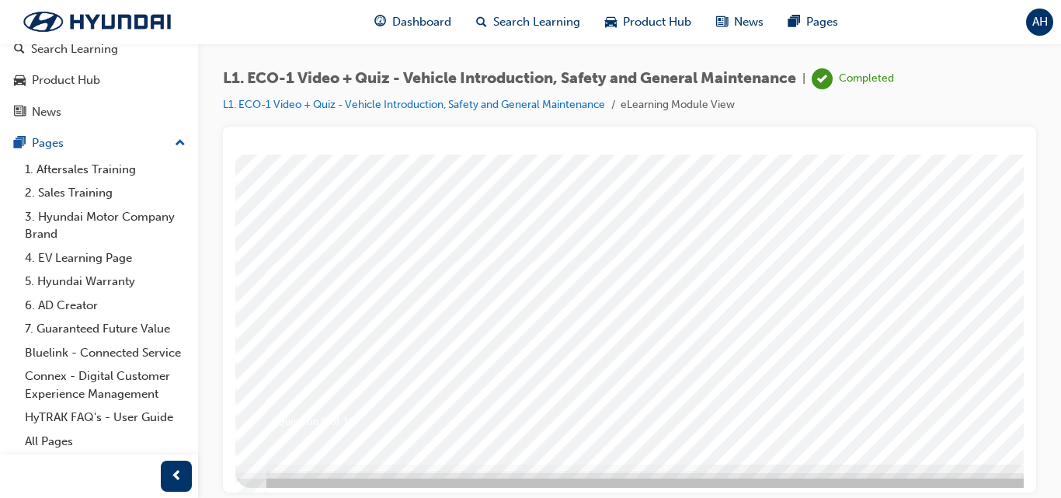
scroll to position [253, 0]
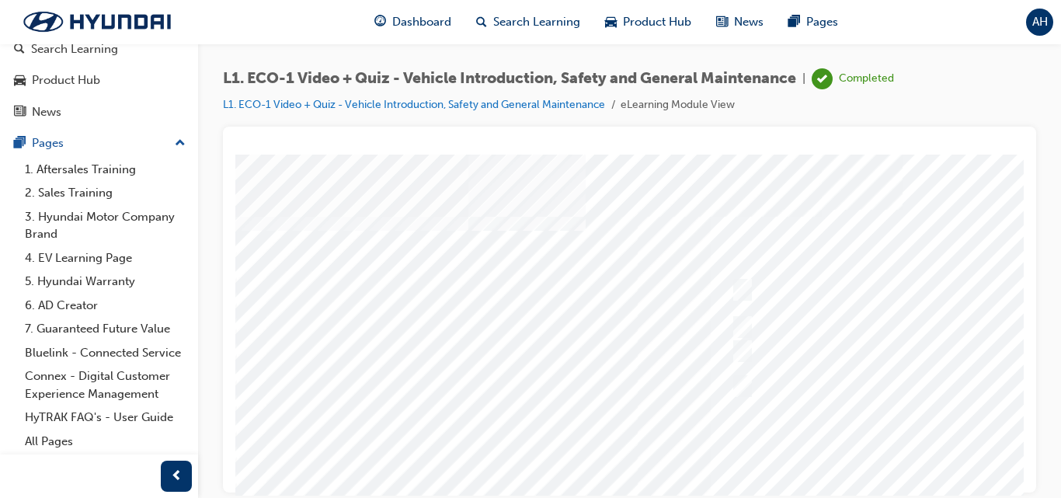
click at [825, 269] on div at bounding box center [763, 433] width 1057 height 559
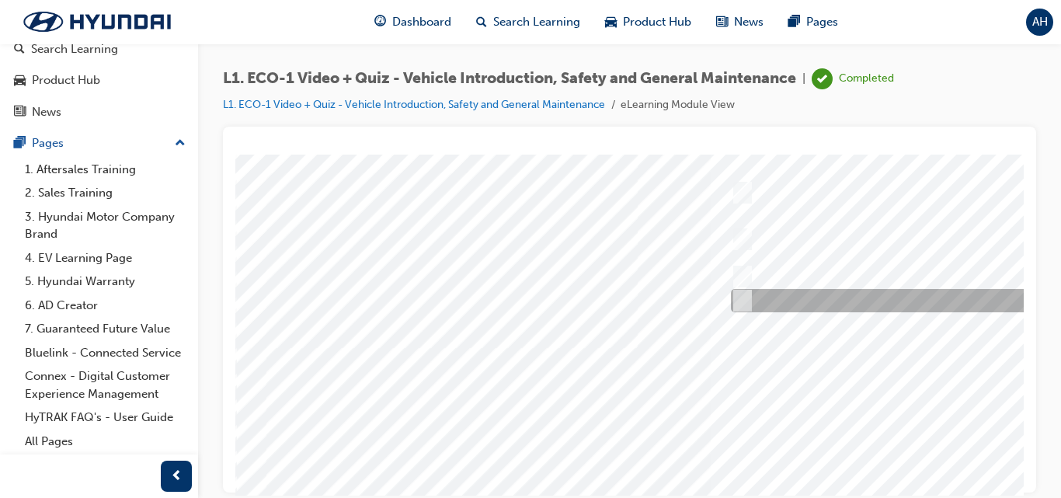
click at [814, 298] on div at bounding box center [985, 300] width 517 height 23
radio input "true"
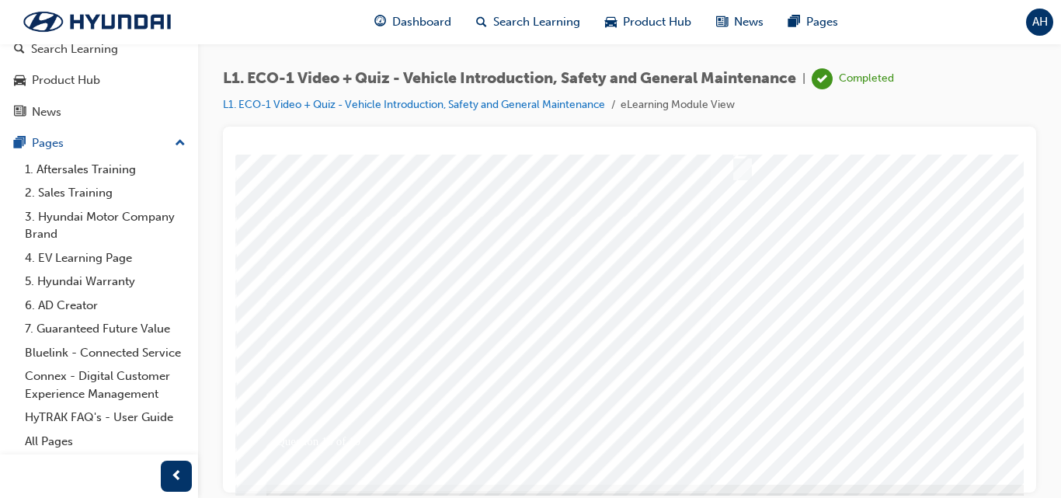
scroll to position [253, 0]
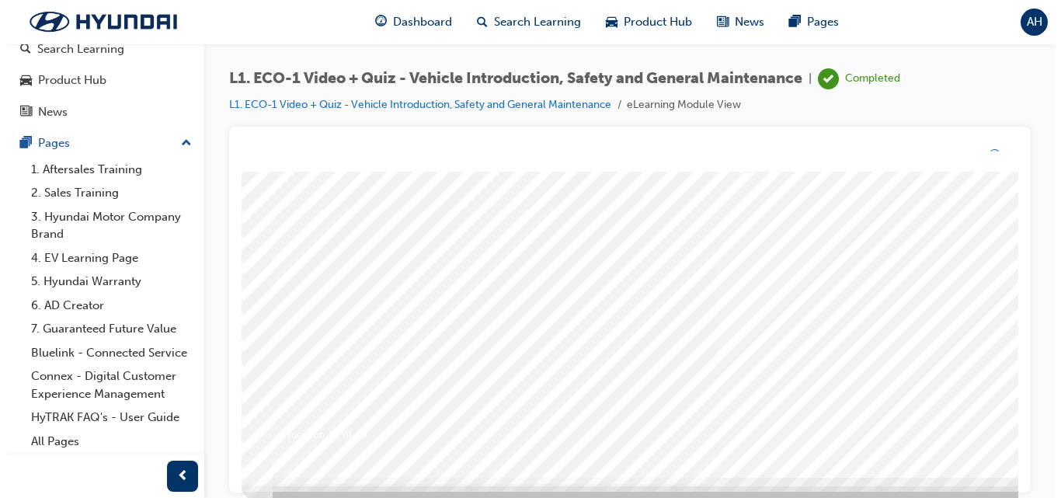
scroll to position [0, 0]
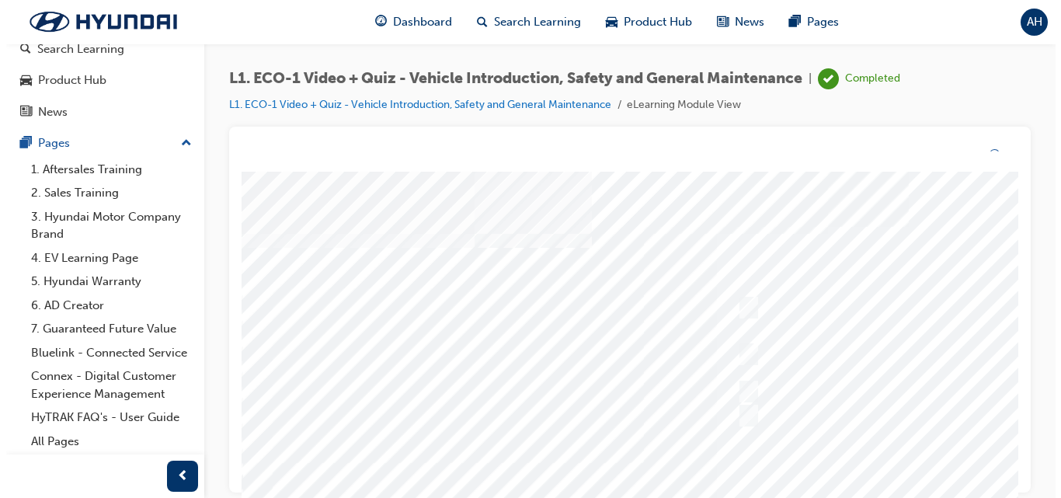
click at [899, 369] on div at bounding box center [769, 451] width 1057 height 559
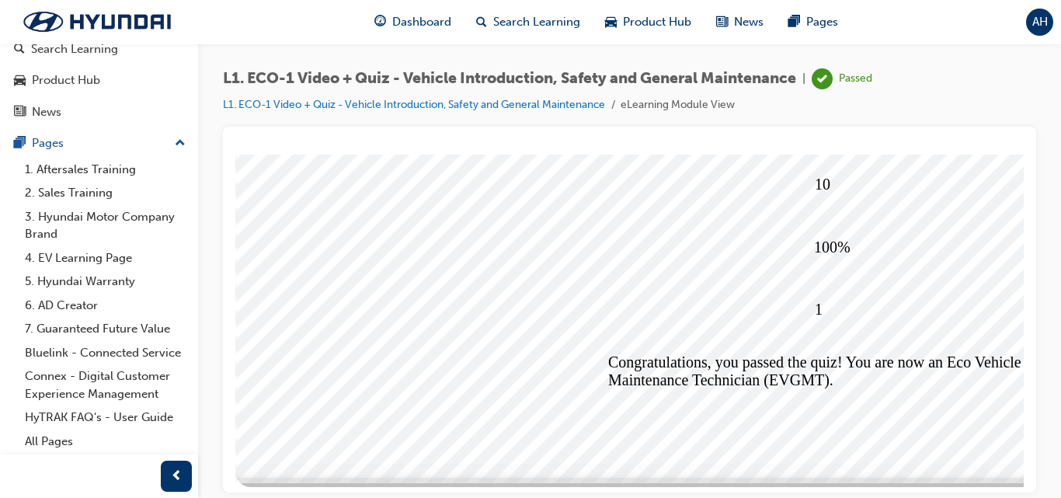
scroll to position [253, 0]
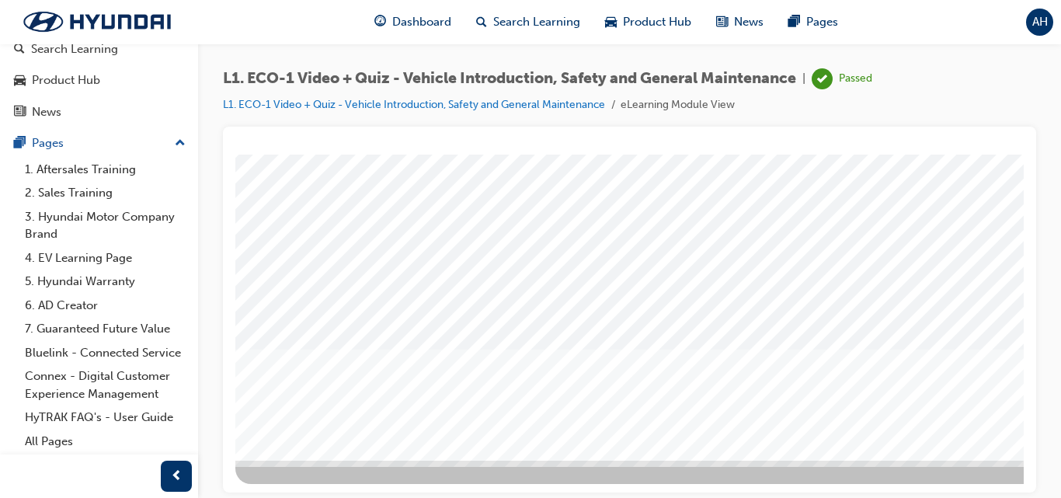
scroll to position [0, 0]
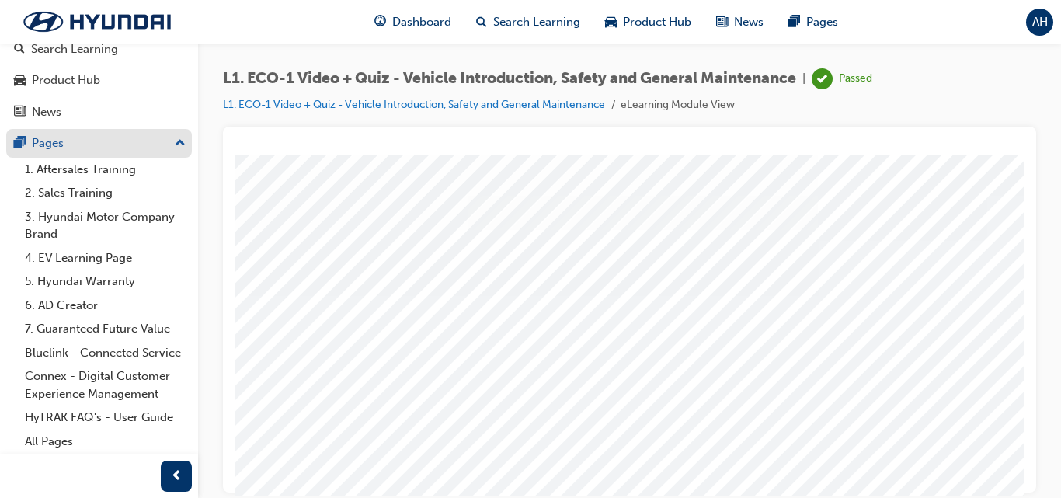
click at [75, 134] on div "Pages" at bounding box center [99, 143] width 170 height 19
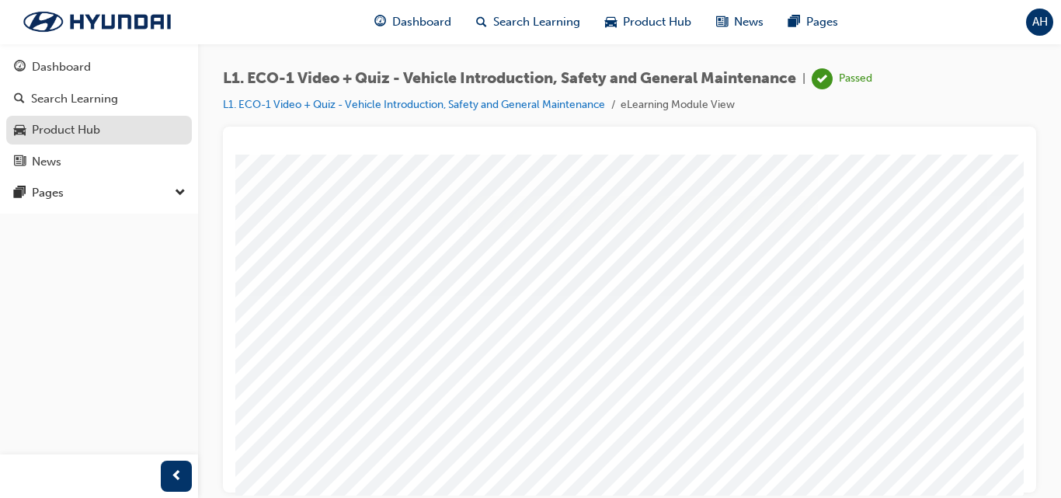
click at [75, 123] on div "Product Hub" at bounding box center [66, 130] width 68 height 18
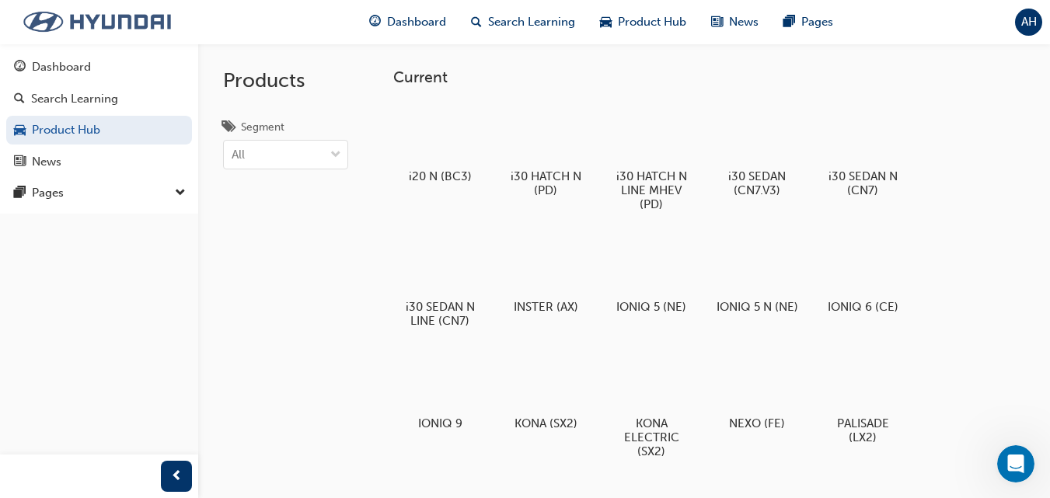
click at [65, 26] on img at bounding box center [97, 21] width 179 height 33
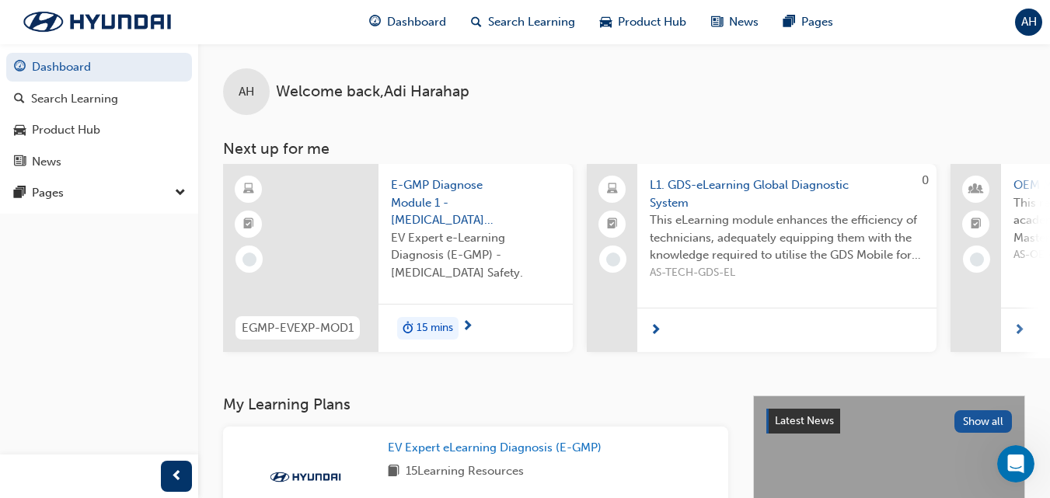
click at [353, 85] on span "Welcome back , [PERSON_NAME]" at bounding box center [372, 92] width 193 height 18
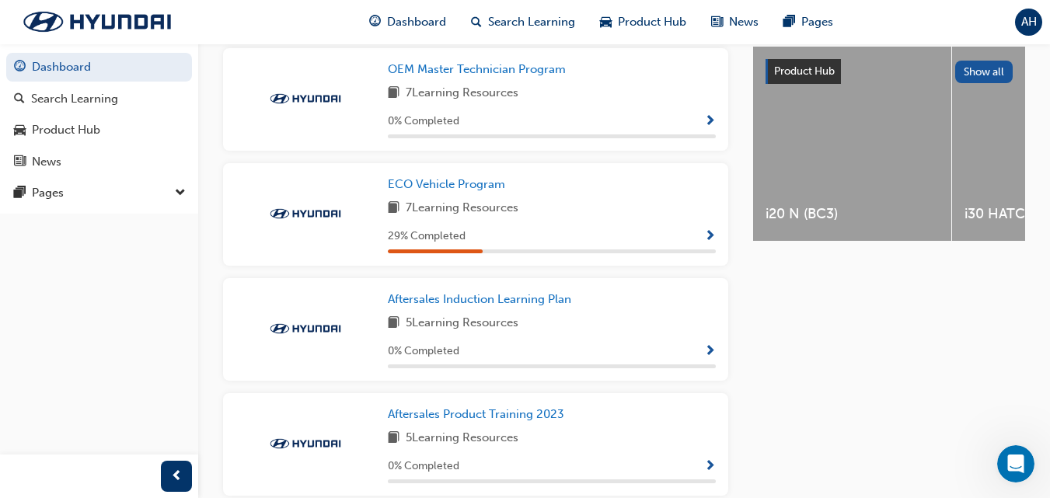
scroll to position [608, 0]
click at [479, 207] on span "7 Learning Resources" at bounding box center [462, 209] width 113 height 19
click at [704, 244] on span "Show Progress" at bounding box center [710, 238] width 12 height 14
